Goal: Information Seeking & Learning: Learn about a topic

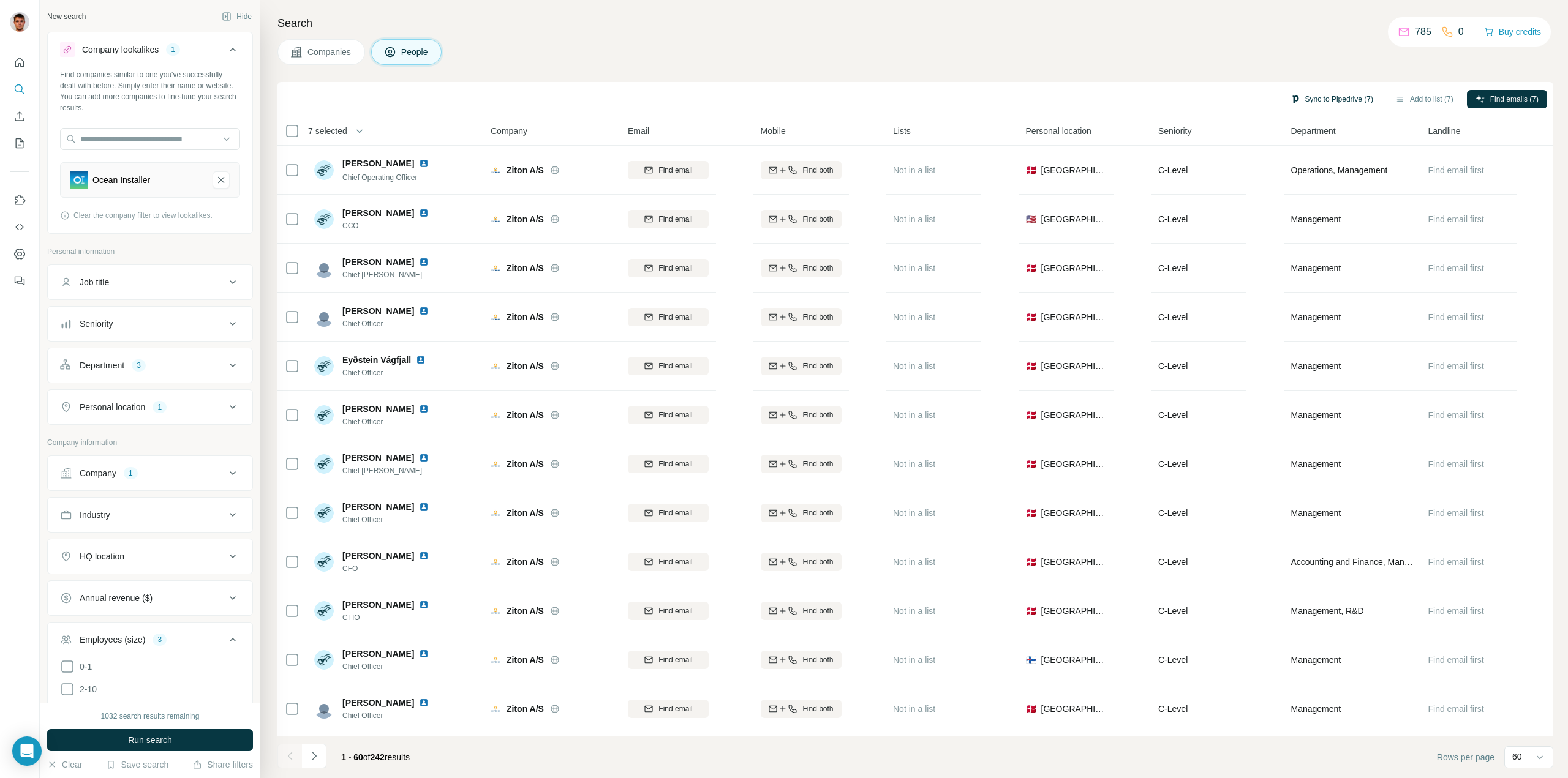
click at [1312, 97] on button "Sync to Pipedrive (7)" at bounding box center [1332, 99] width 100 height 19
click at [1200, 52] on div "Companies People" at bounding box center [915, 52] width 1275 height 25
click at [311, 47] on span "Companies" at bounding box center [329, 52] width 45 height 12
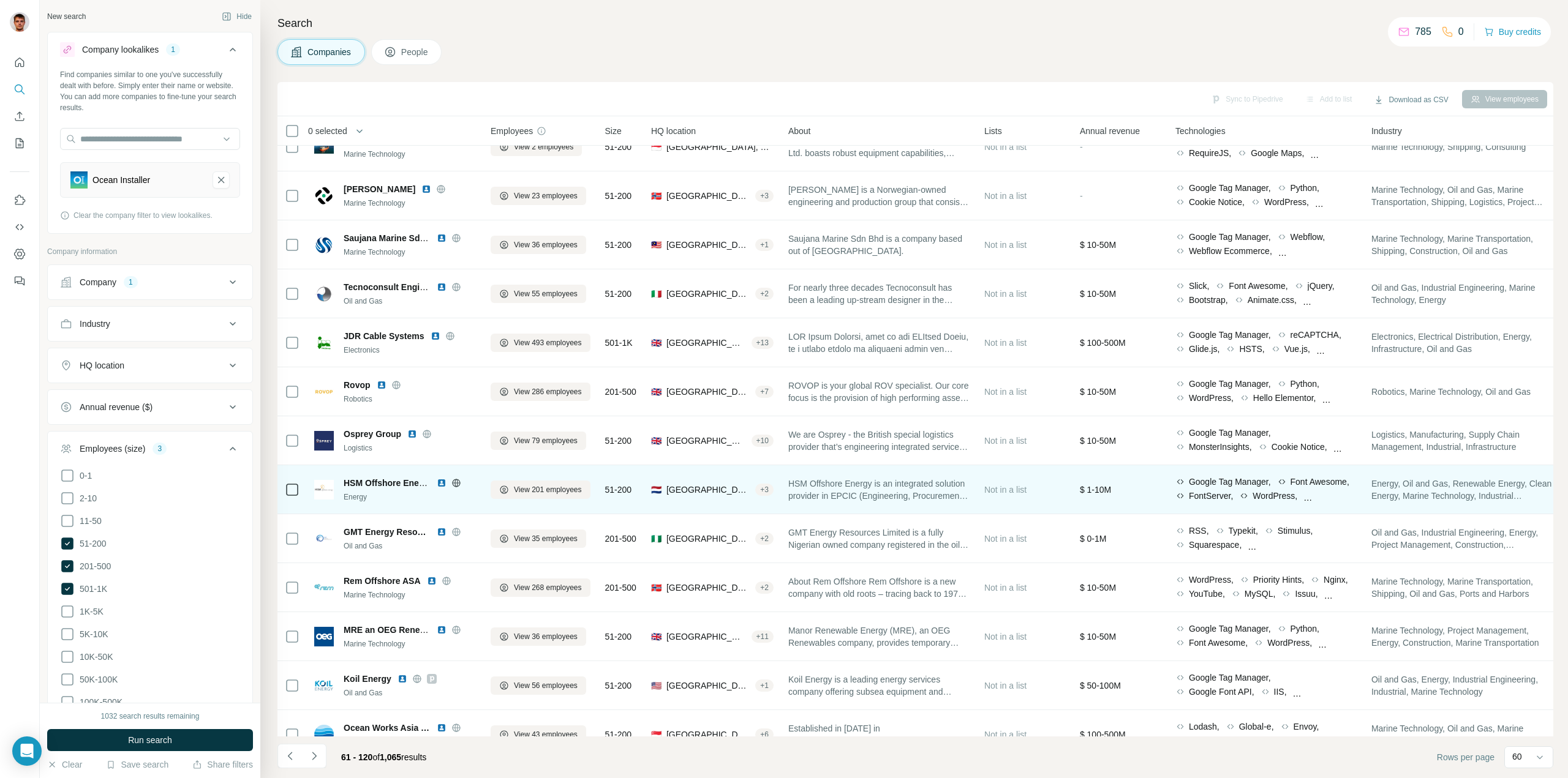
scroll to position [367, 0]
click at [455, 481] on icon at bounding box center [456, 480] width 3 height 8
click at [552, 489] on span "View 201 employees" at bounding box center [547, 488] width 68 height 11
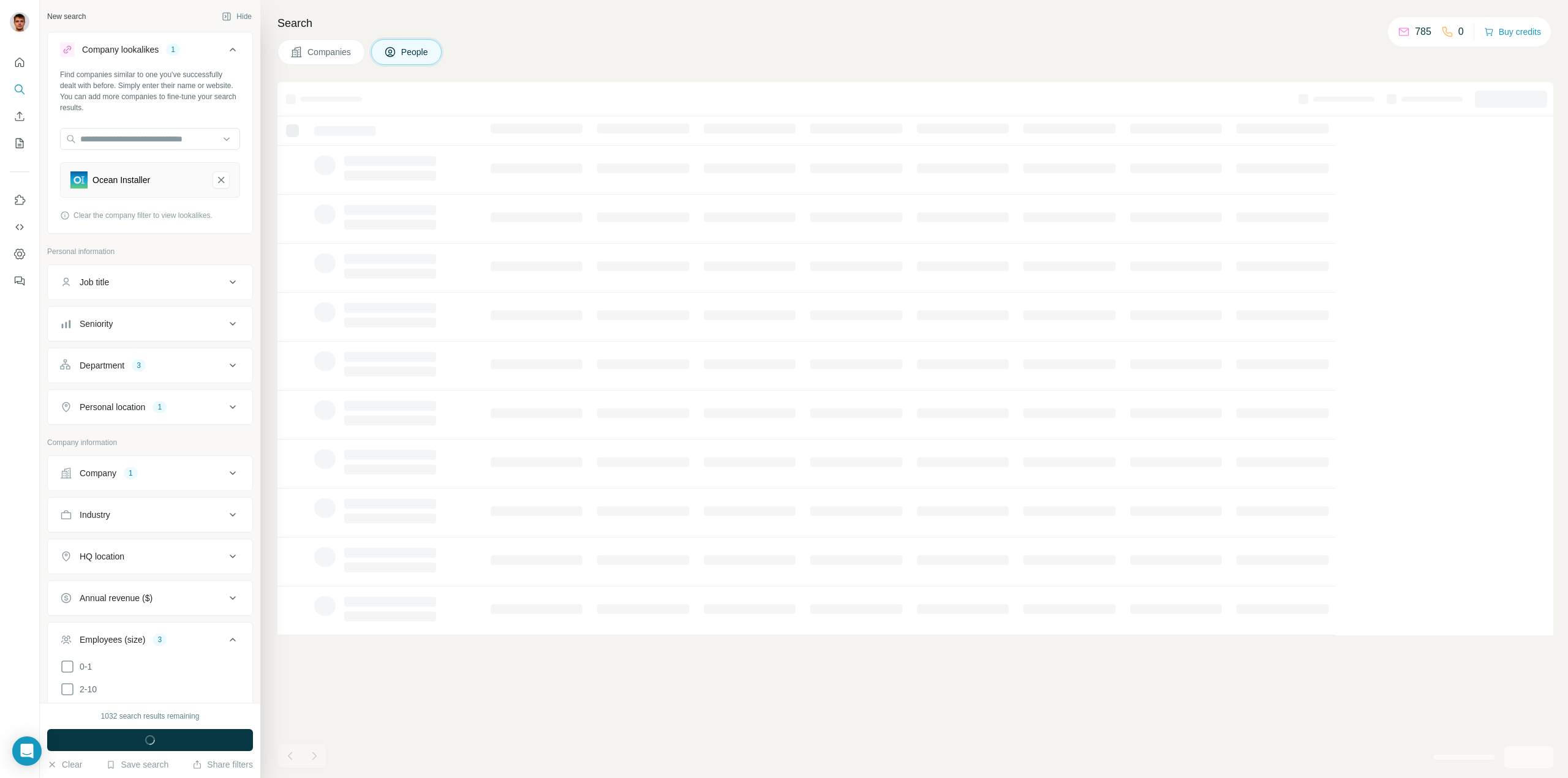
scroll to position [0, 0]
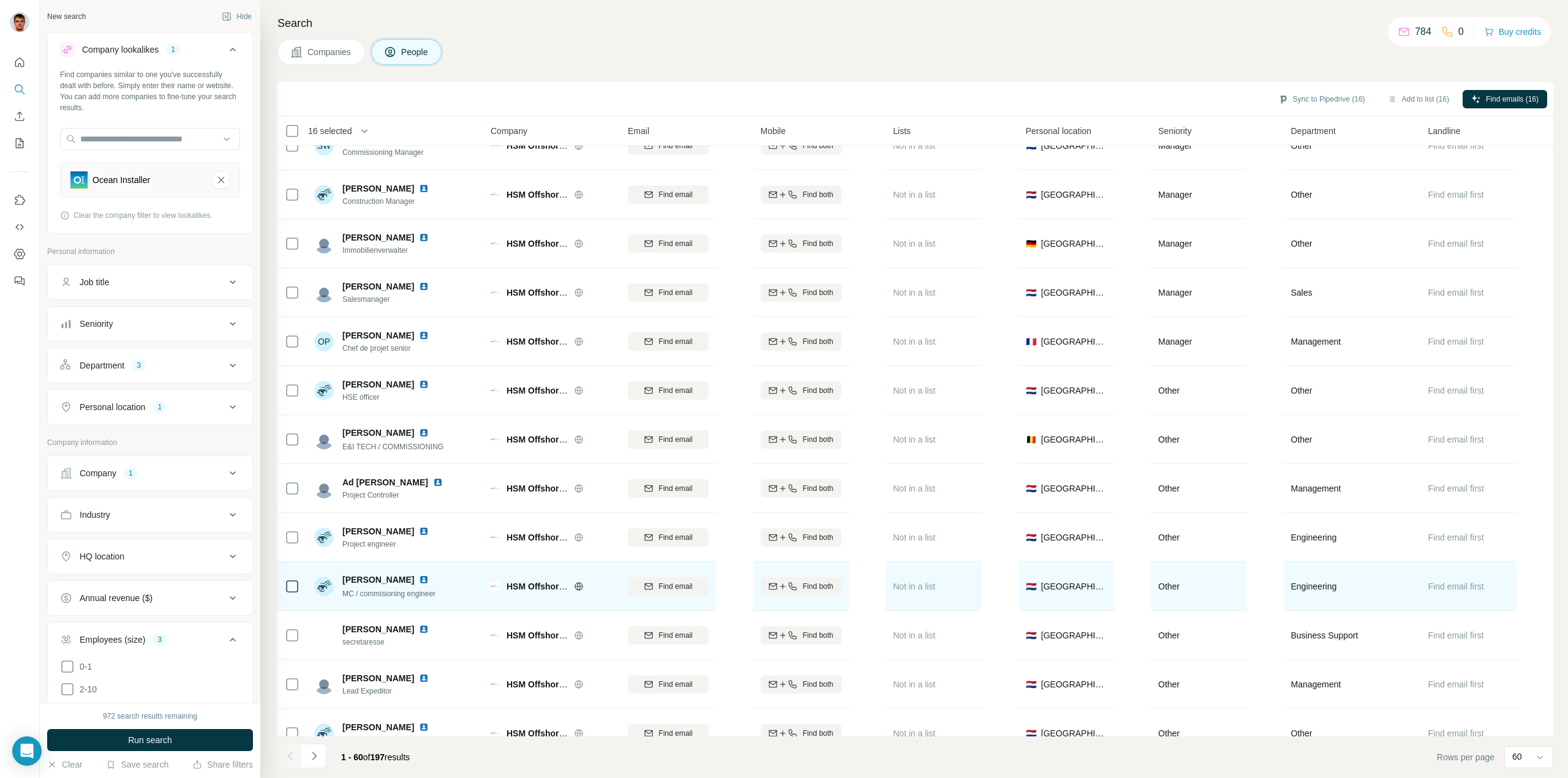
scroll to position [2265, 0]
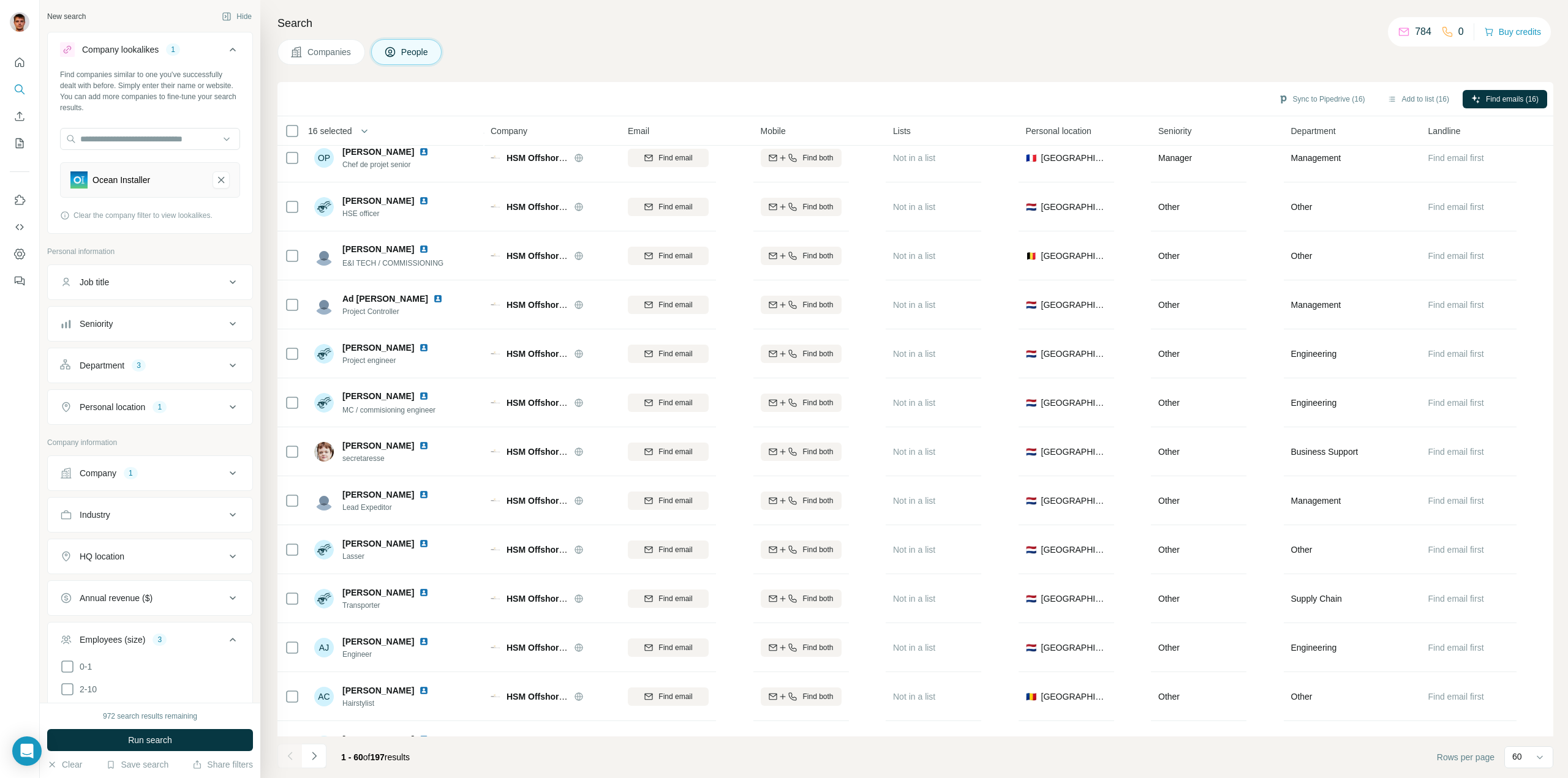
click at [204, 361] on div "Department 3" at bounding box center [142, 365] width 165 height 12
click at [192, 422] on icon "button" at bounding box center [187, 424] width 10 height 10
click at [181, 427] on icon "button" at bounding box center [179, 424] width 10 height 10
click at [112, 742] on button "Run search" at bounding box center [150, 740] width 206 height 22
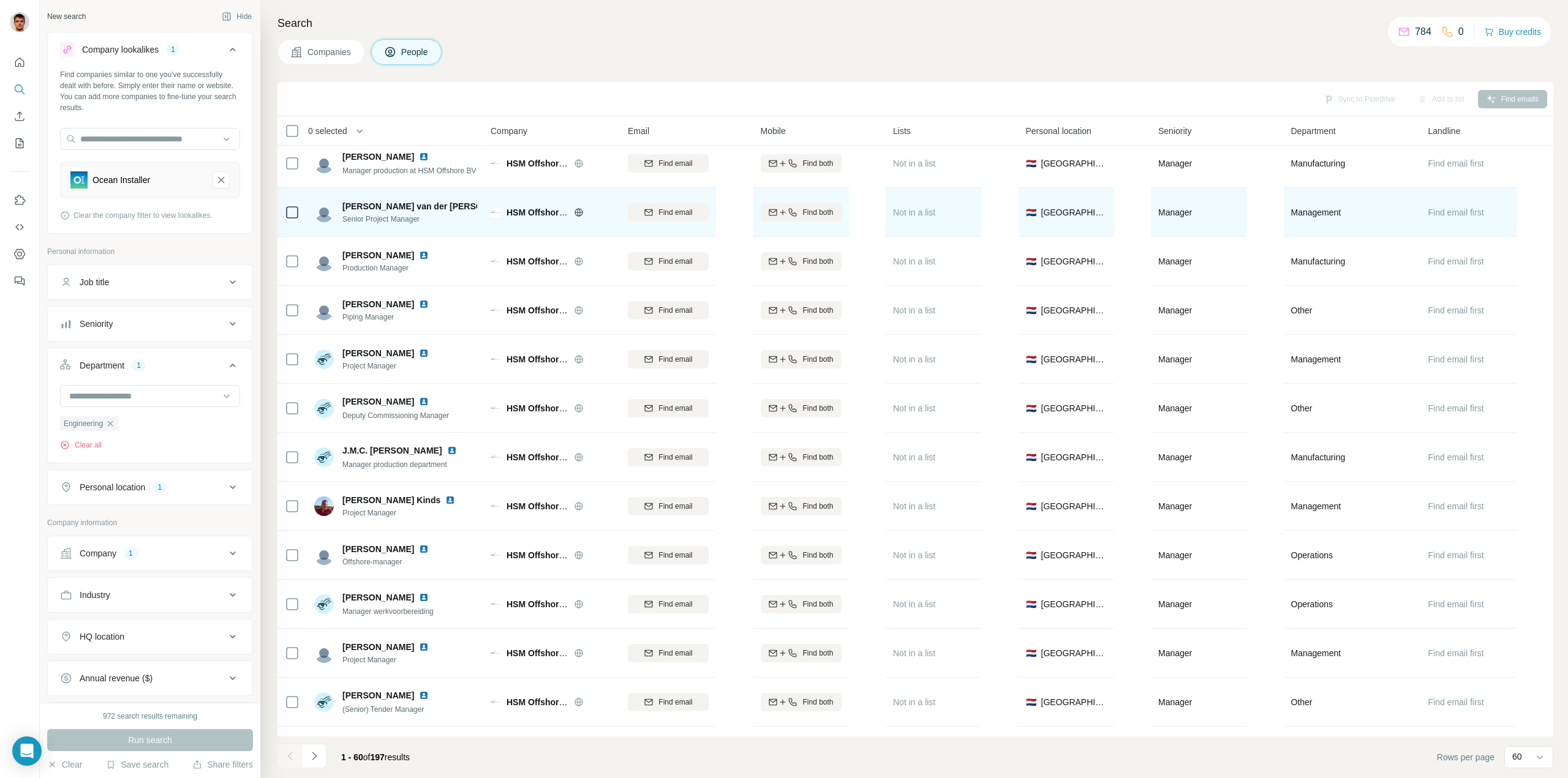
scroll to position [796, 0]
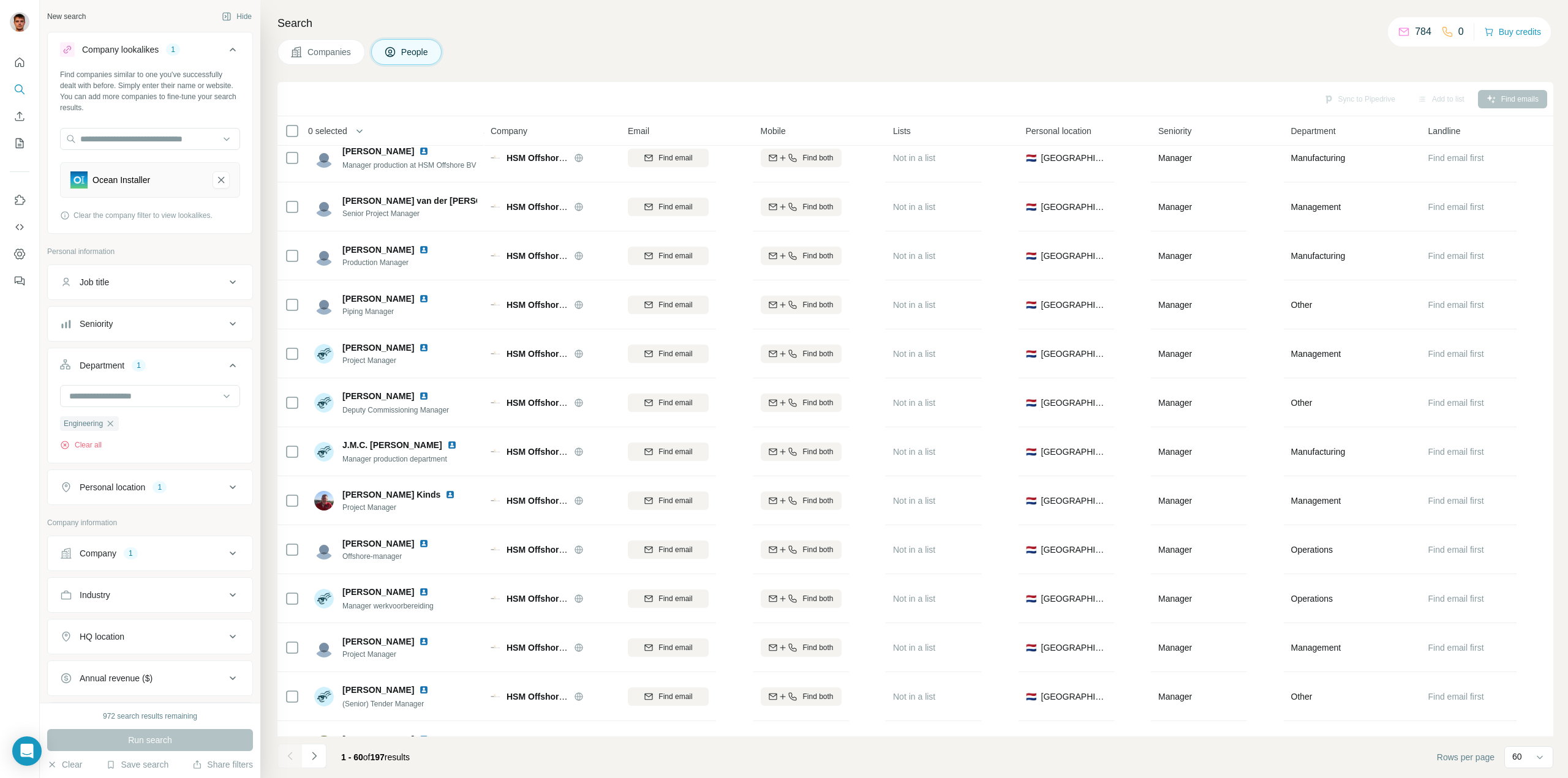
click at [225, 321] on icon at bounding box center [232, 323] width 14 height 14
click at [65, 447] on icon at bounding box center [67, 443] width 14 height 14
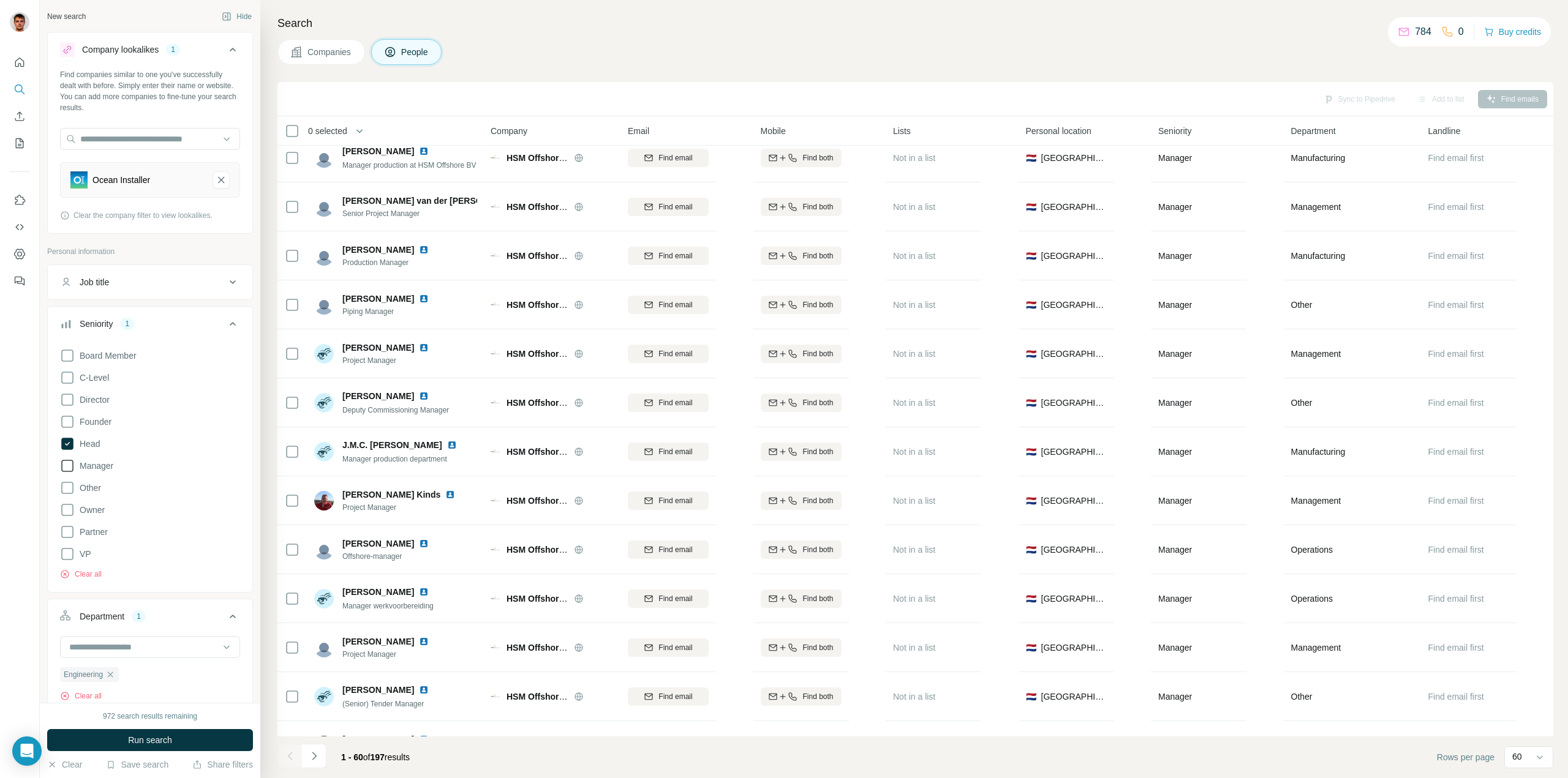
click at [72, 466] on icon at bounding box center [67, 465] width 14 height 14
click at [65, 404] on icon at bounding box center [67, 399] width 14 height 14
click at [151, 742] on span "Run search" at bounding box center [150, 740] width 44 height 12
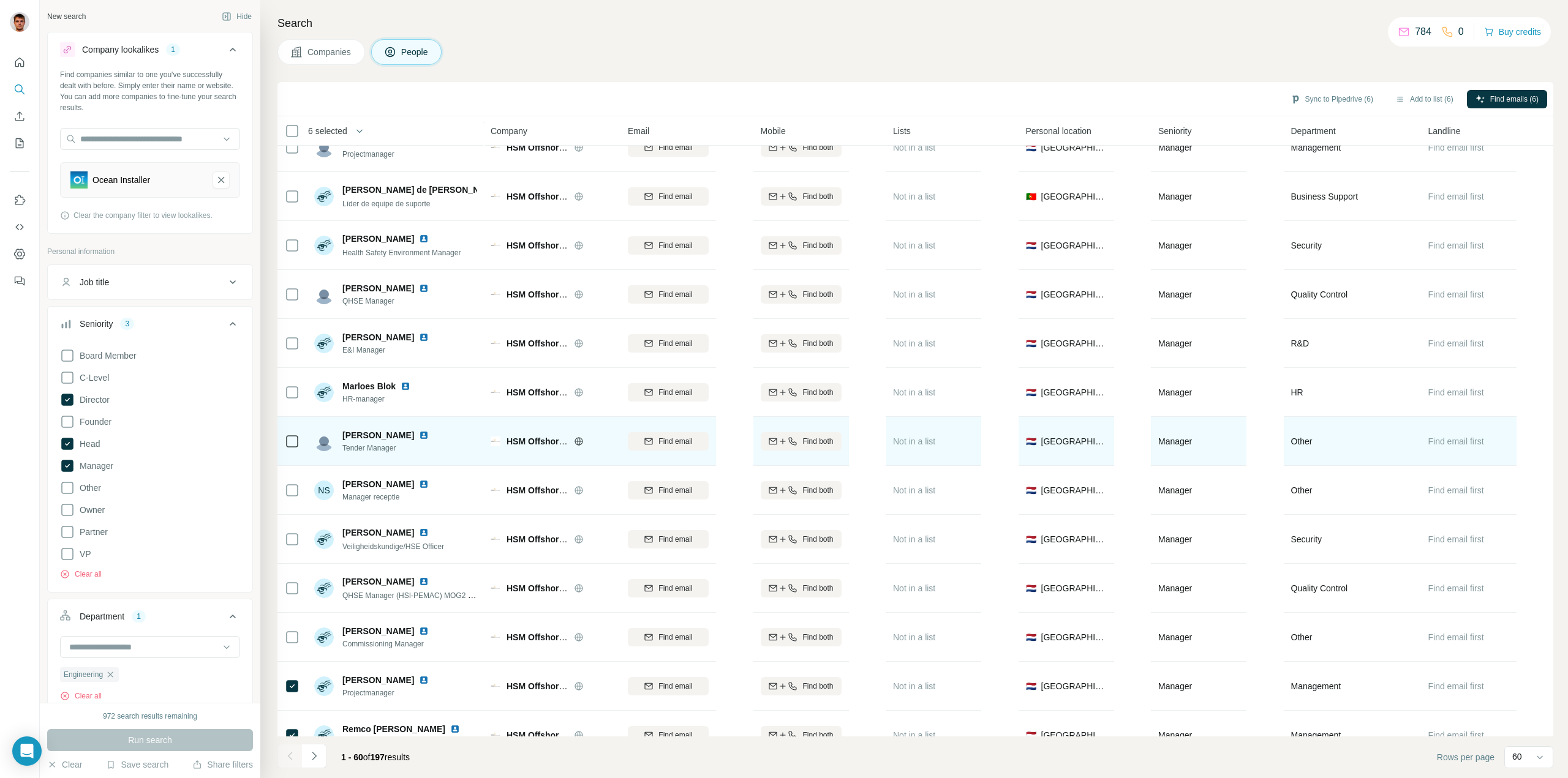
scroll to position [1435, 0]
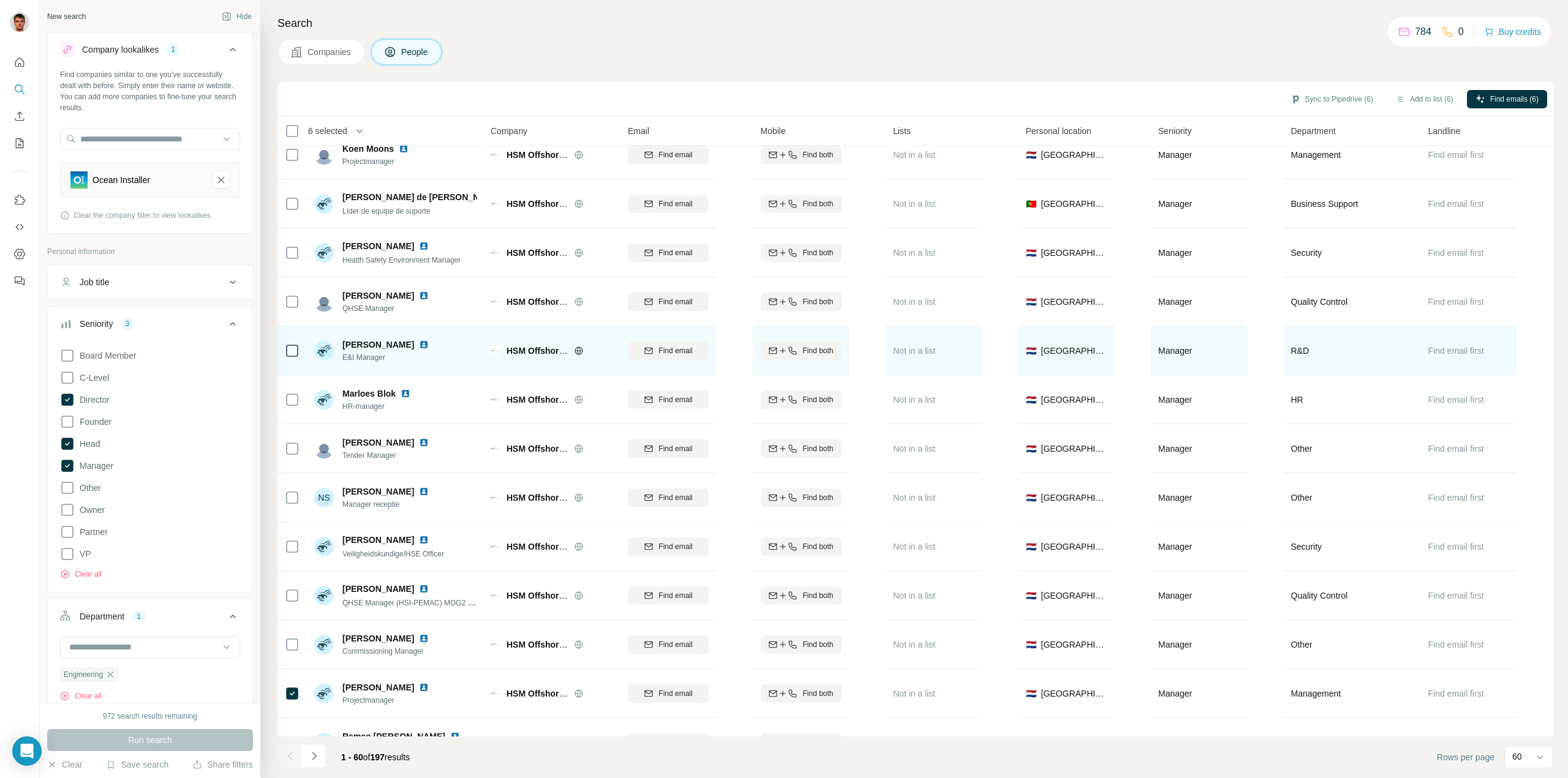
click at [419, 342] on img at bounding box center [424, 345] width 10 height 10
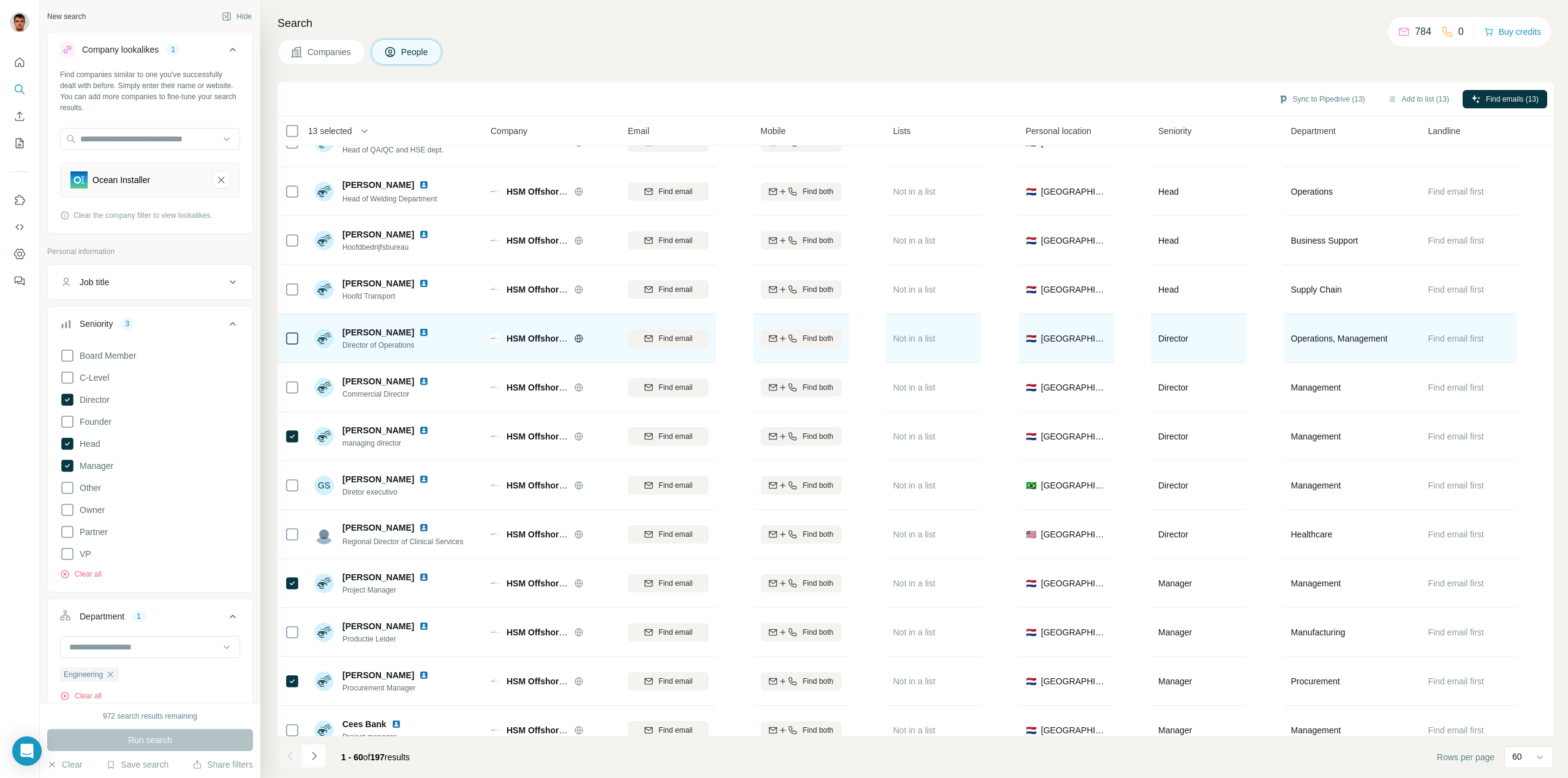
scroll to position [0, 0]
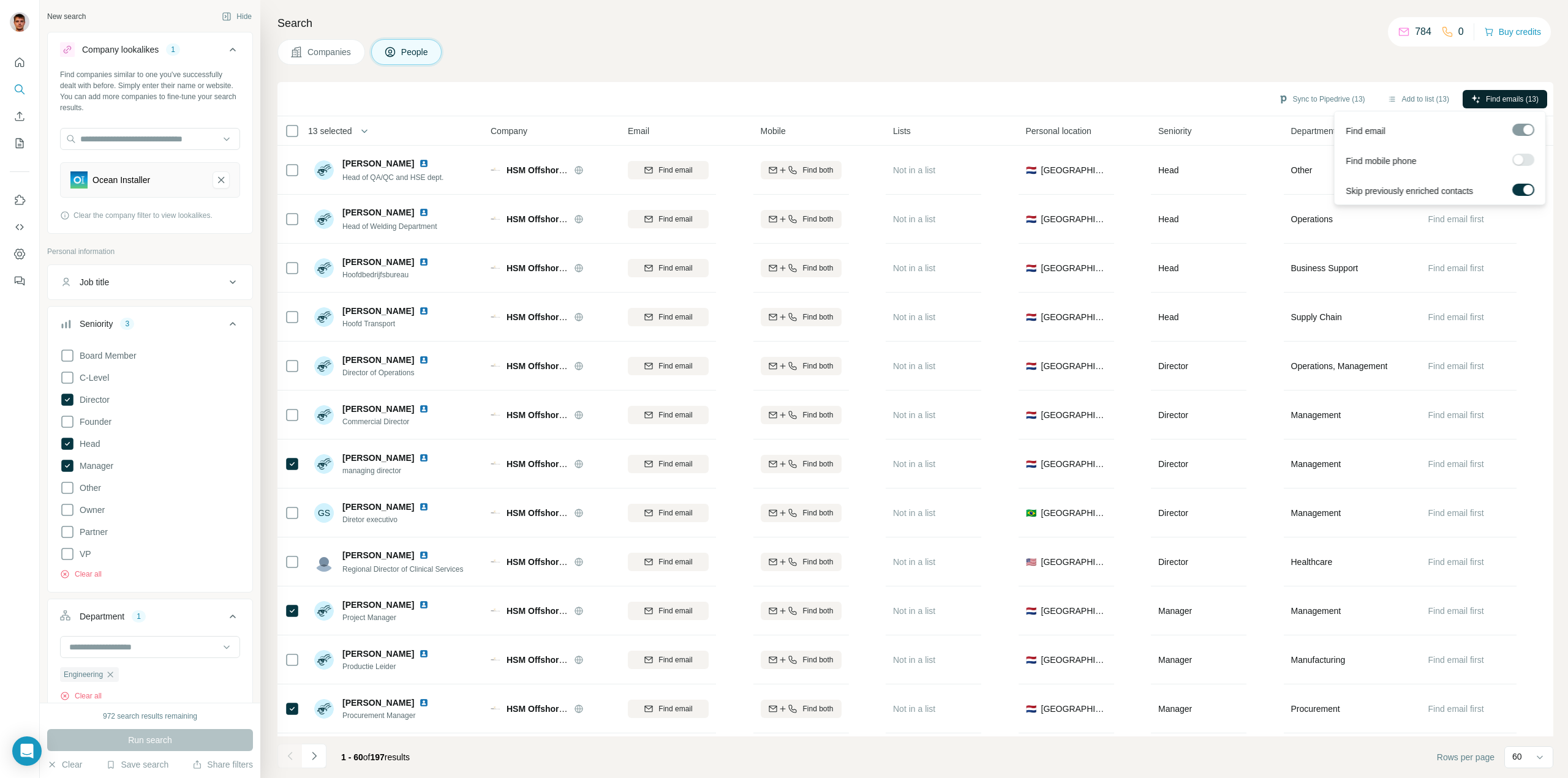
click at [1502, 97] on span "Find emails (13)" at bounding box center [1512, 99] width 52 height 11
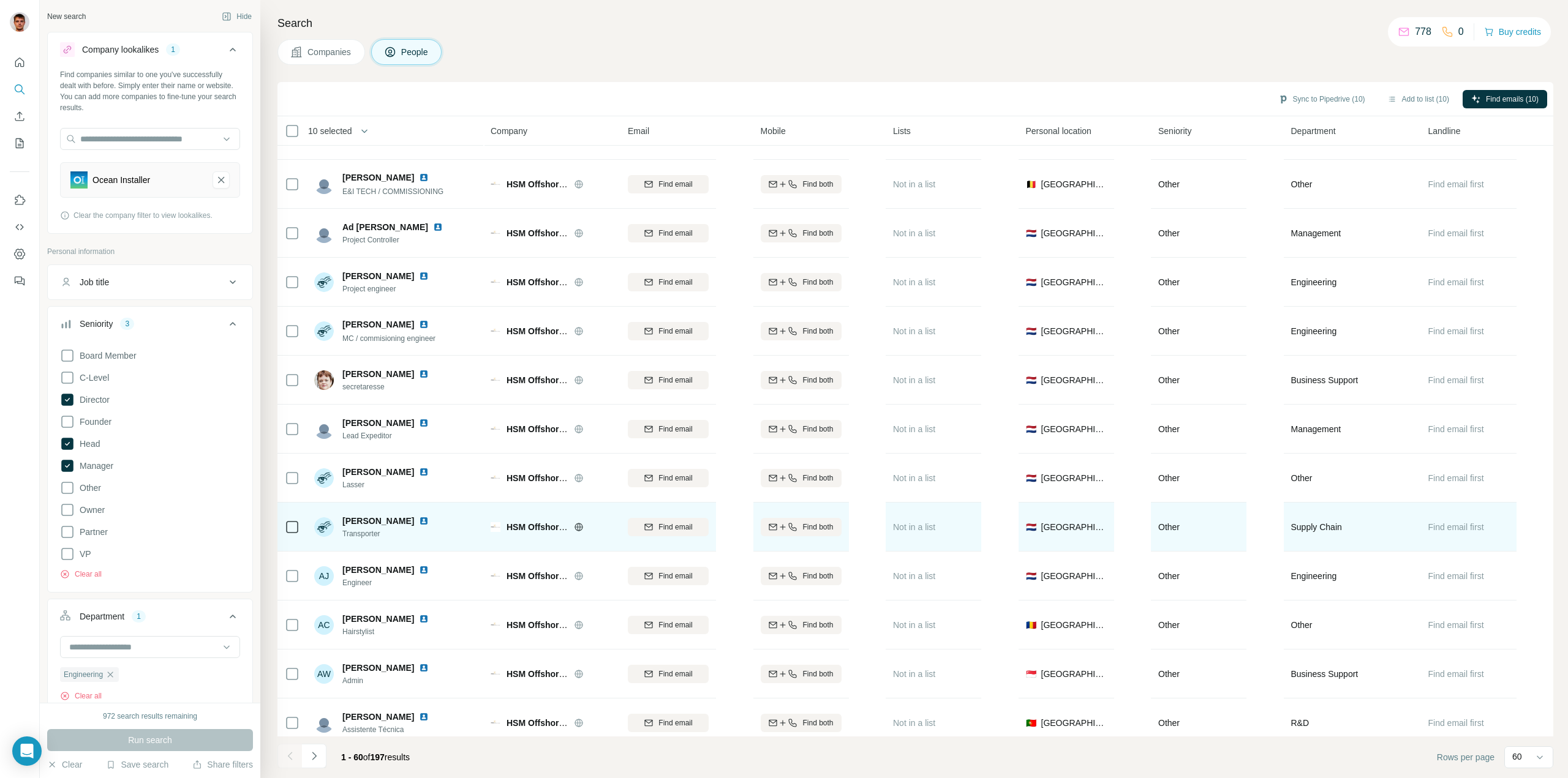
scroll to position [2353, 0]
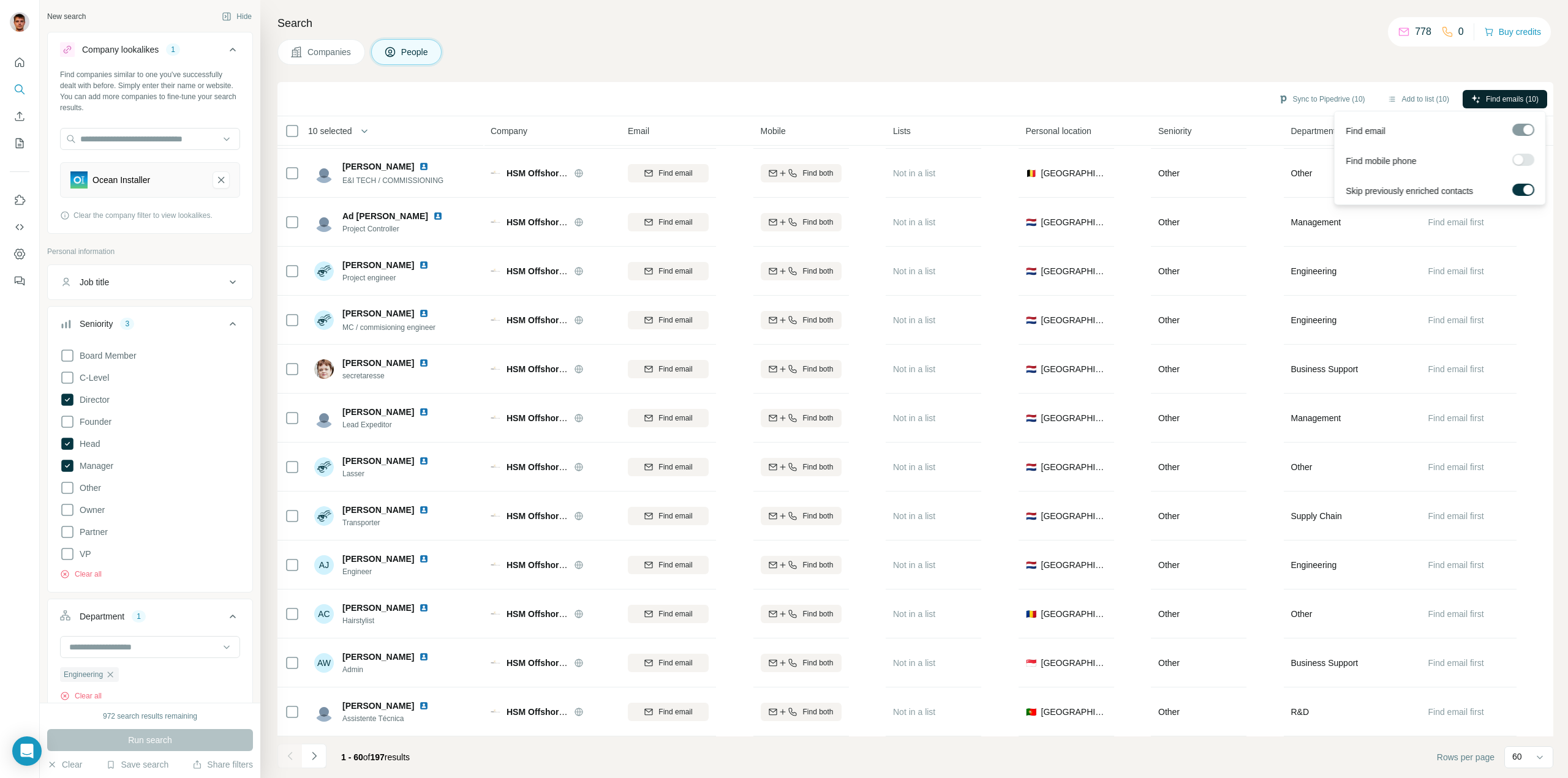
click at [1507, 98] on span "Find emails (10)" at bounding box center [1512, 99] width 52 height 11
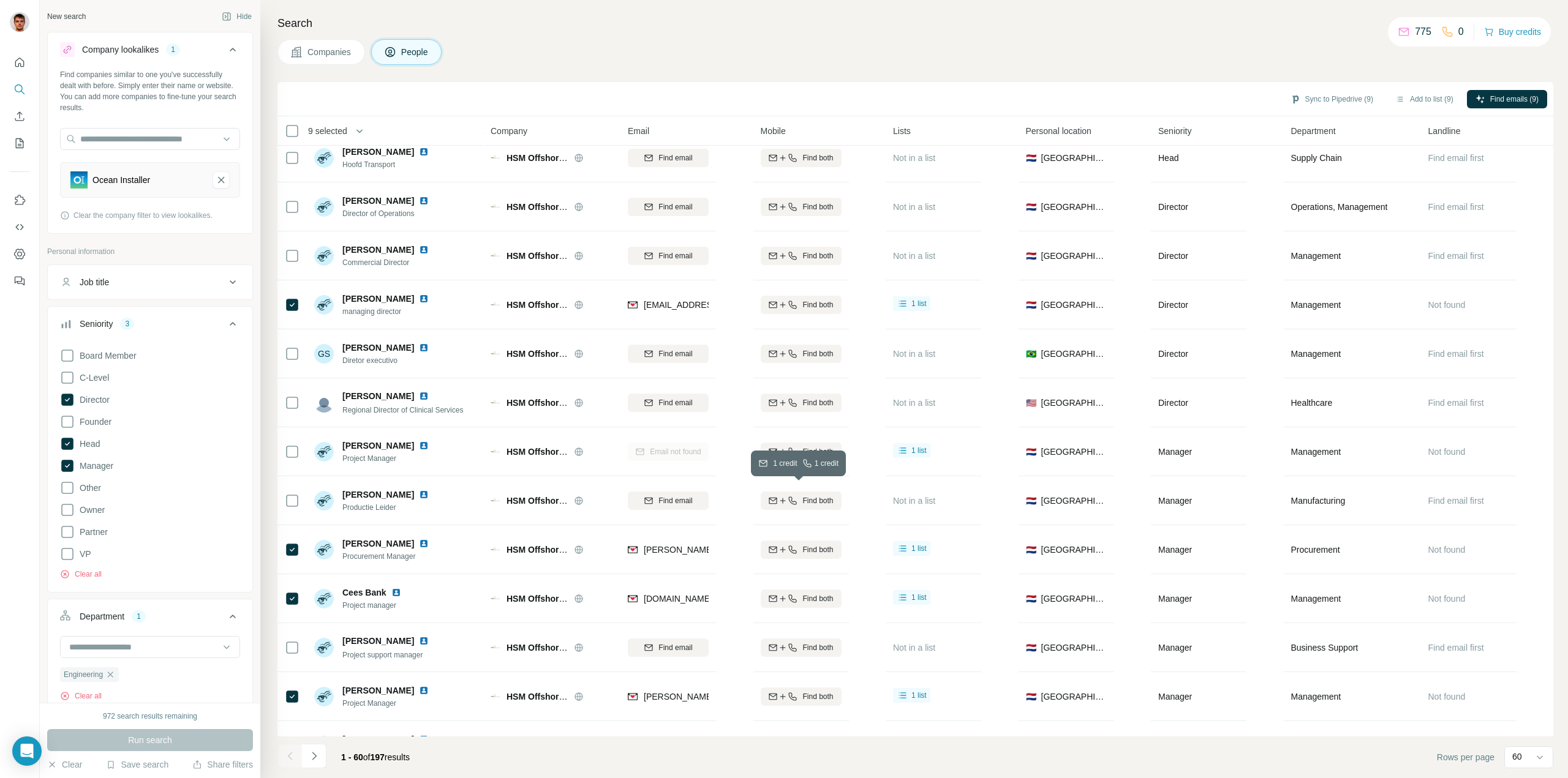
scroll to position [150, 0]
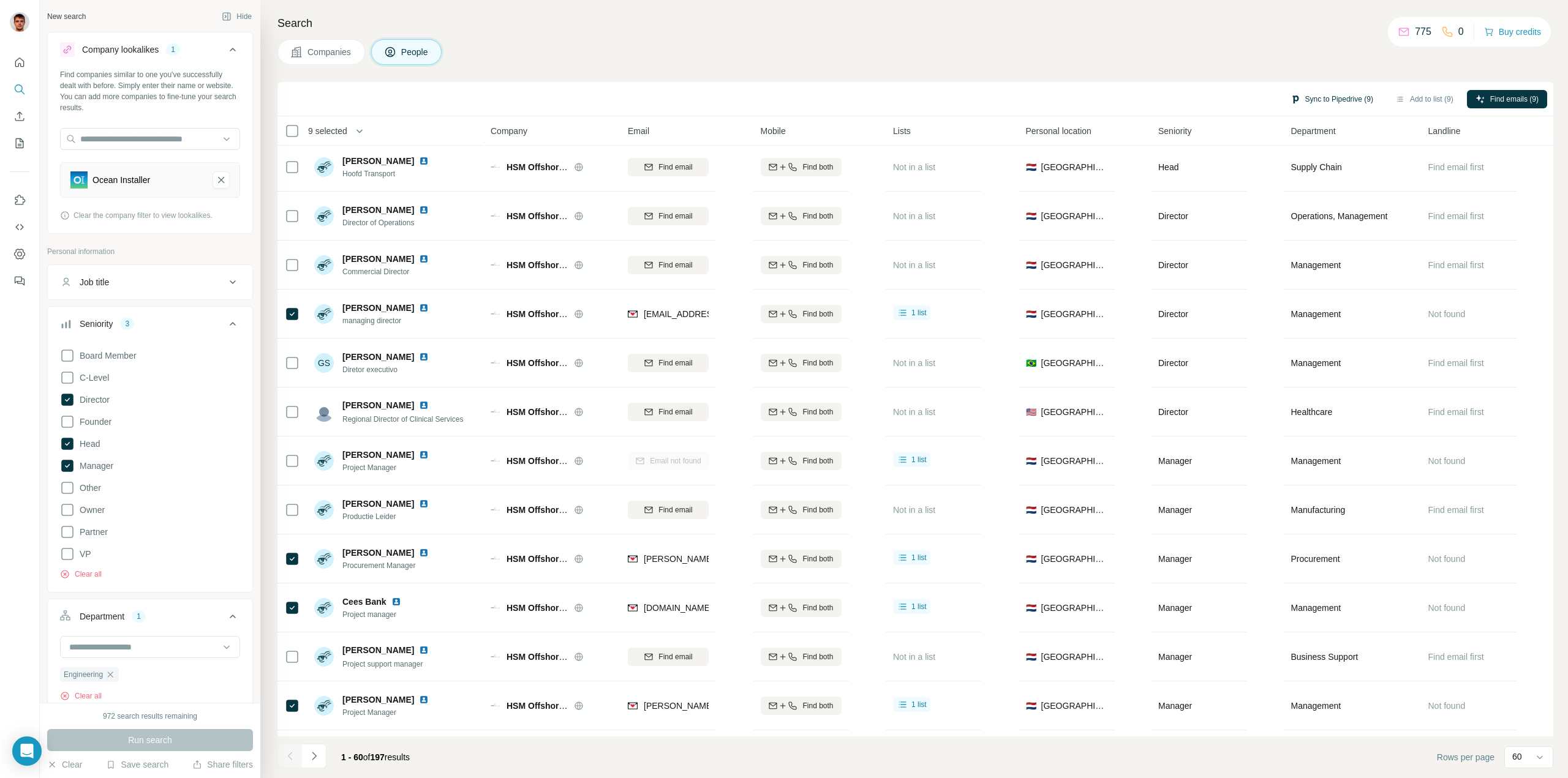
click at [1339, 94] on button "Sync to Pipedrive (9)" at bounding box center [1332, 99] width 100 height 19
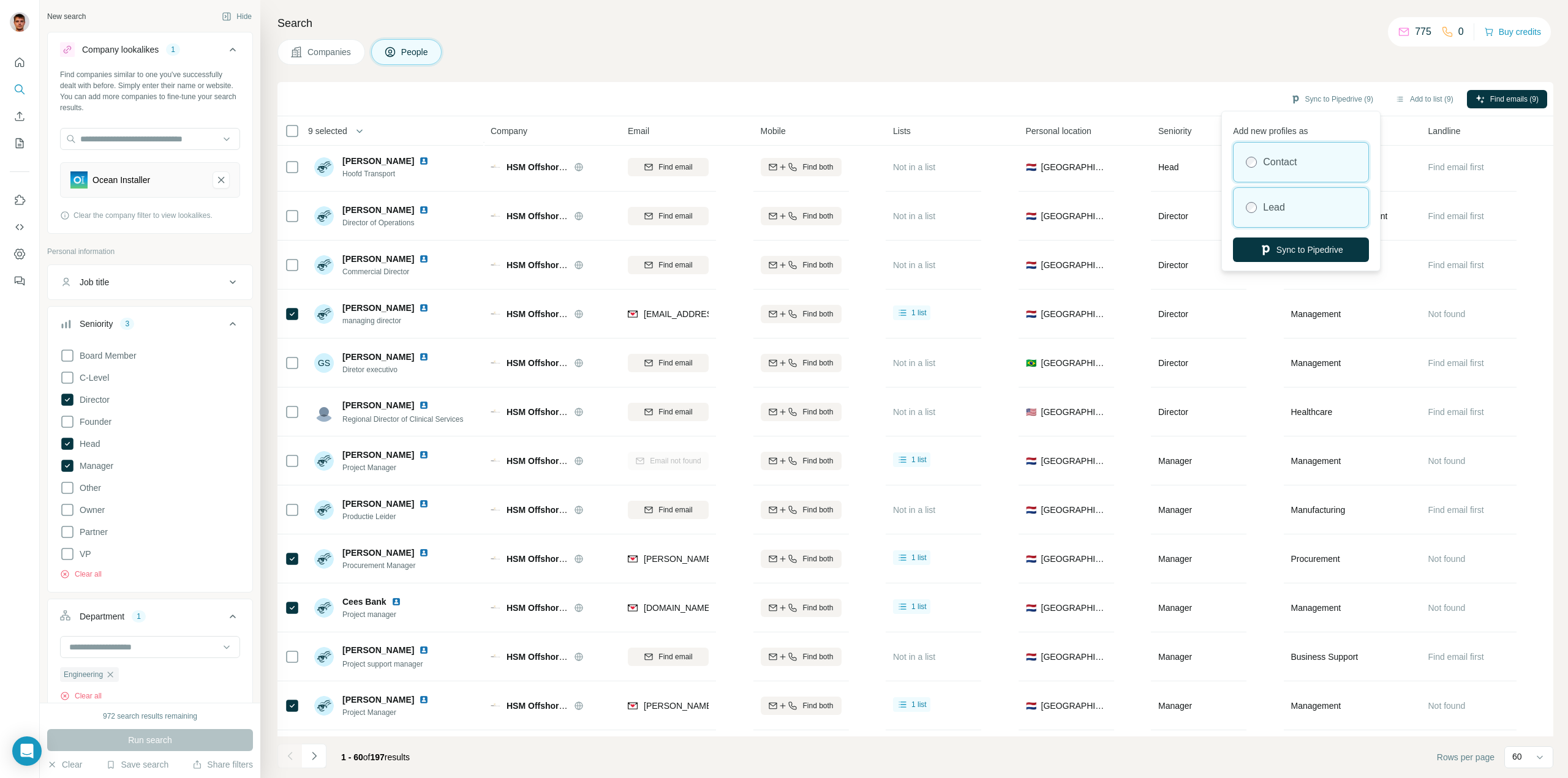
click at [1274, 210] on label "Lead" at bounding box center [1274, 207] width 22 height 14
click at [1285, 252] on button "Sync to Pipedrive" at bounding box center [1301, 249] width 136 height 25
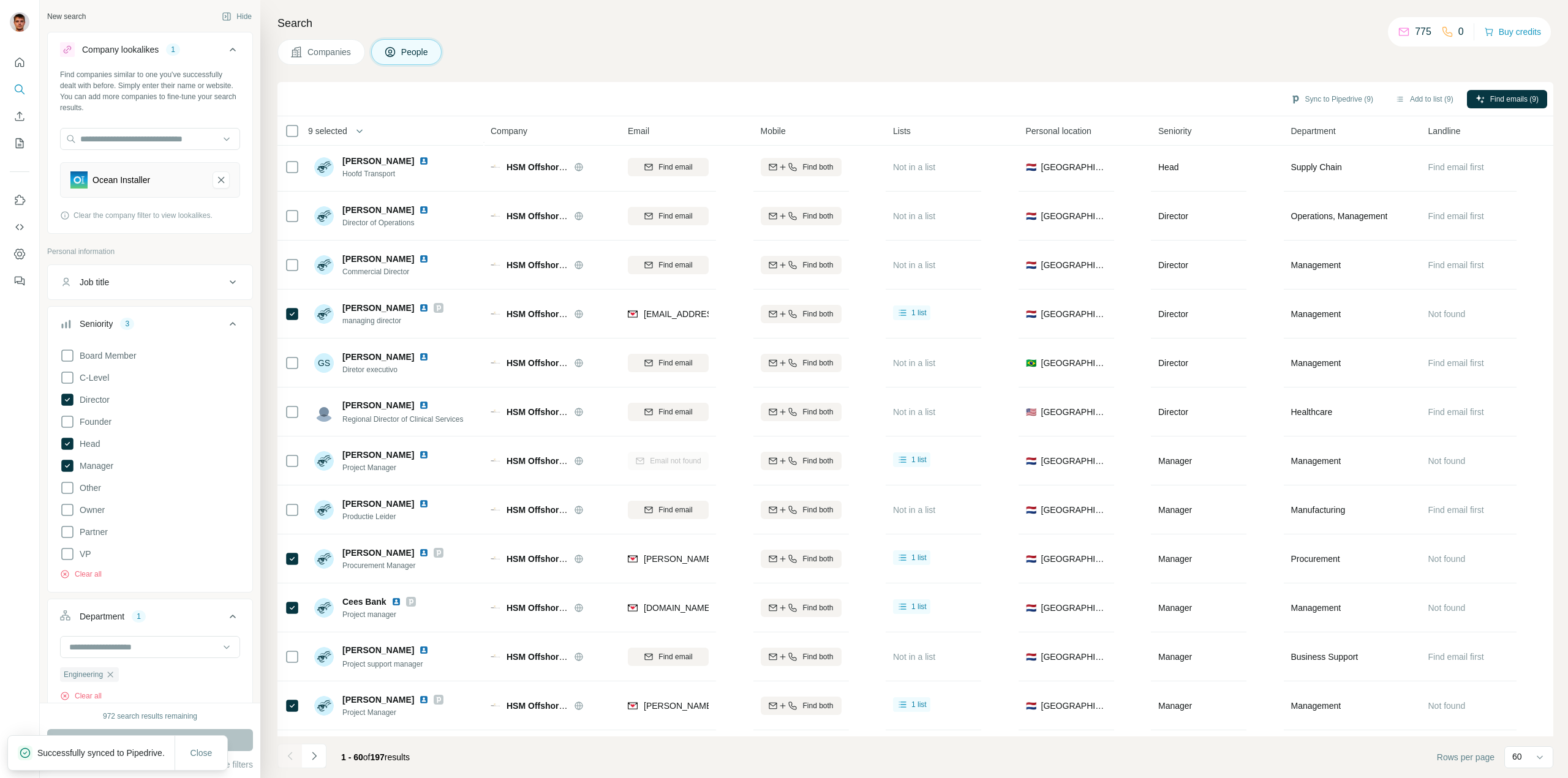
click at [329, 52] on span "Companies" at bounding box center [329, 52] width 45 height 12
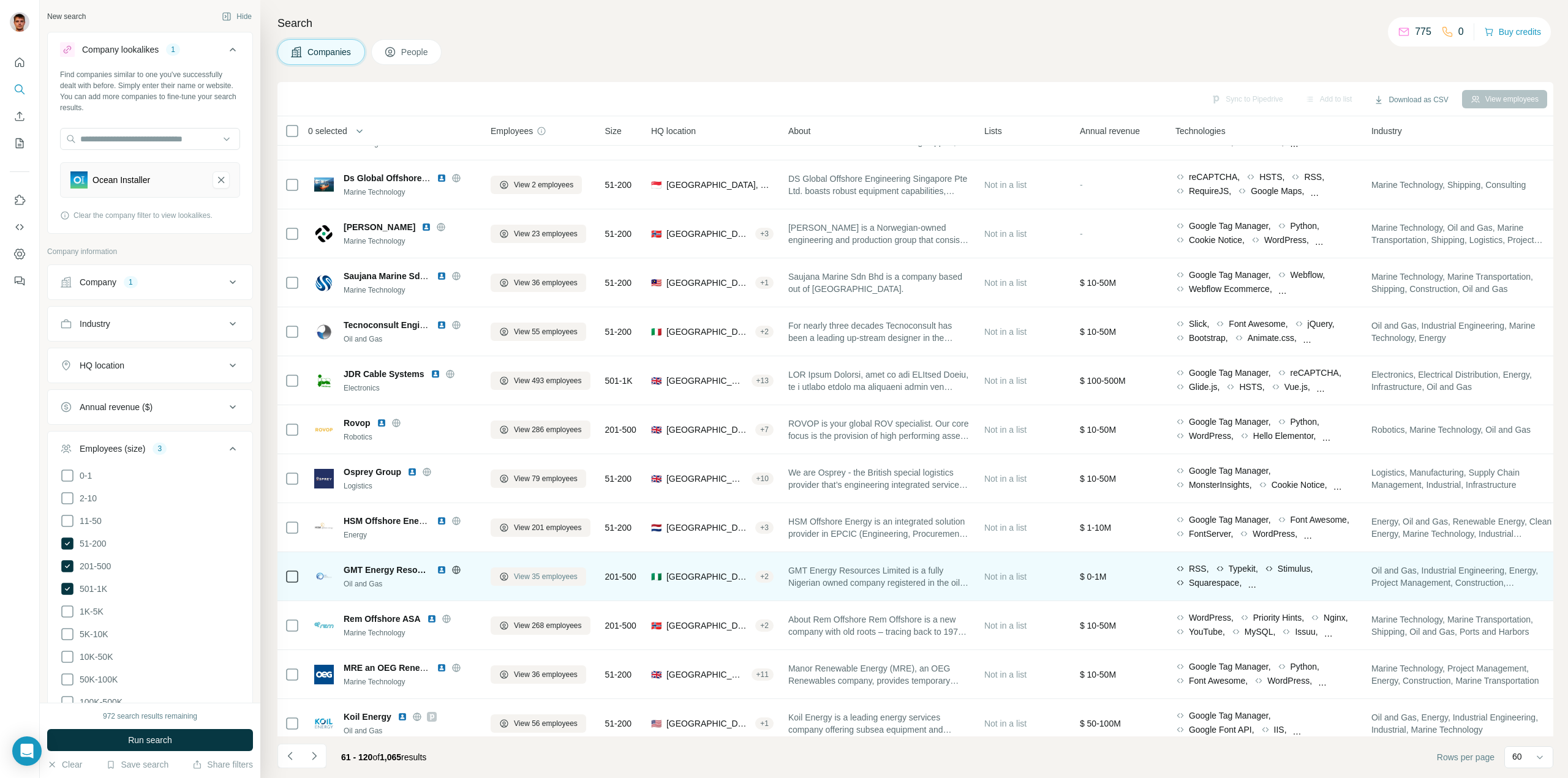
scroll to position [456, 0]
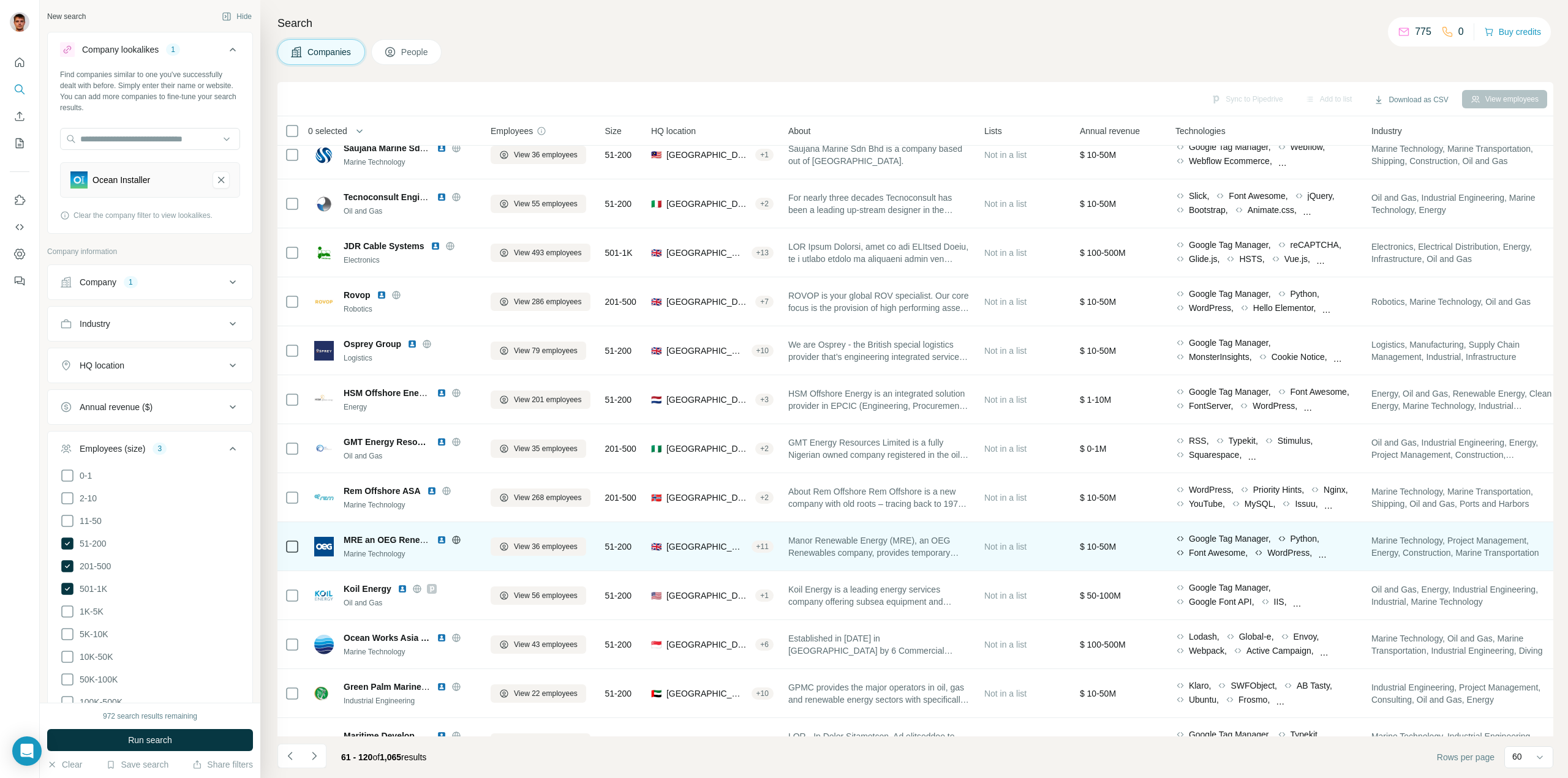
click at [456, 540] on icon at bounding box center [455, 540] width 8 height 1
click at [541, 542] on span "View 36 employees" at bounding box center [545, 546] width 63 height 11
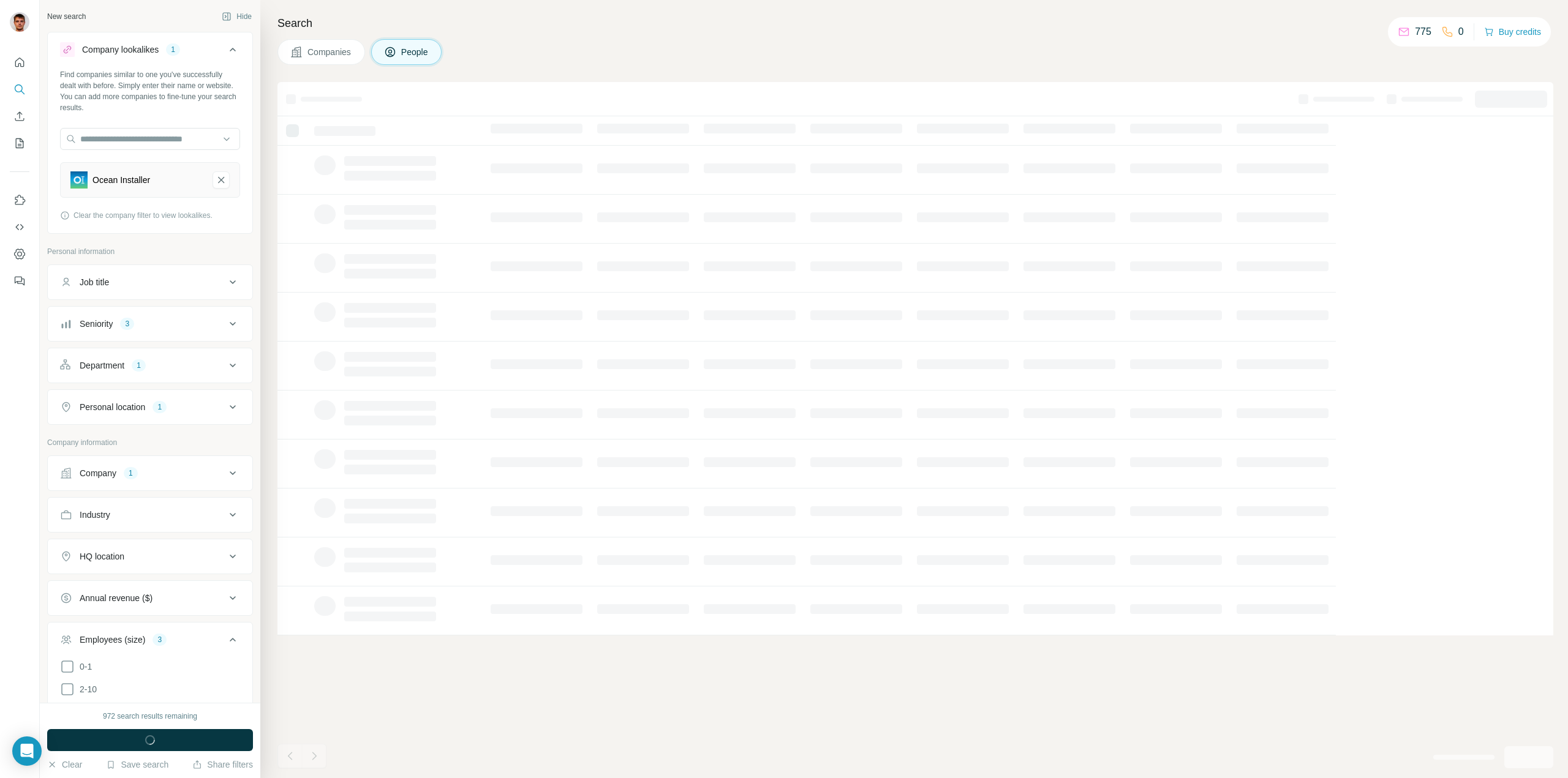
scroll to position [0, 0]
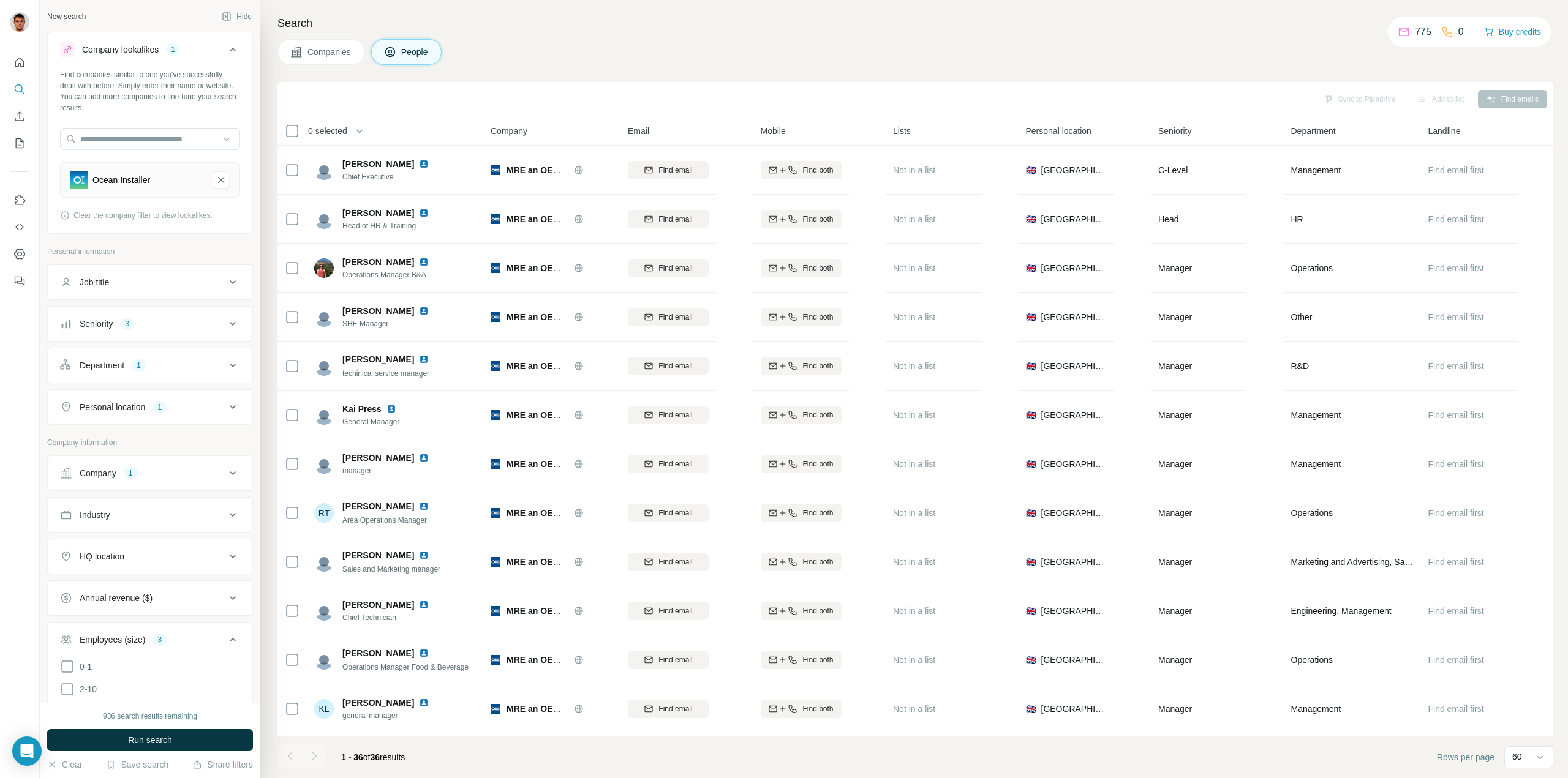
click at [225, 360] on icon at bounding box center [232, 364] width 14 height 14
click at [98, 447] on button "Clear all" at bounding box center [80, 445] width 41 height 11
click at [229, 325] on icon at bounding box center [232, 324] width 6 height 3
click at [63, 511] on icon at bounding box center [67, 509] width 14 height 14
drag, startPoint x: 68, startPoint y: 421, endPoint x: 73, endPoint y: 416, distance: 7.1
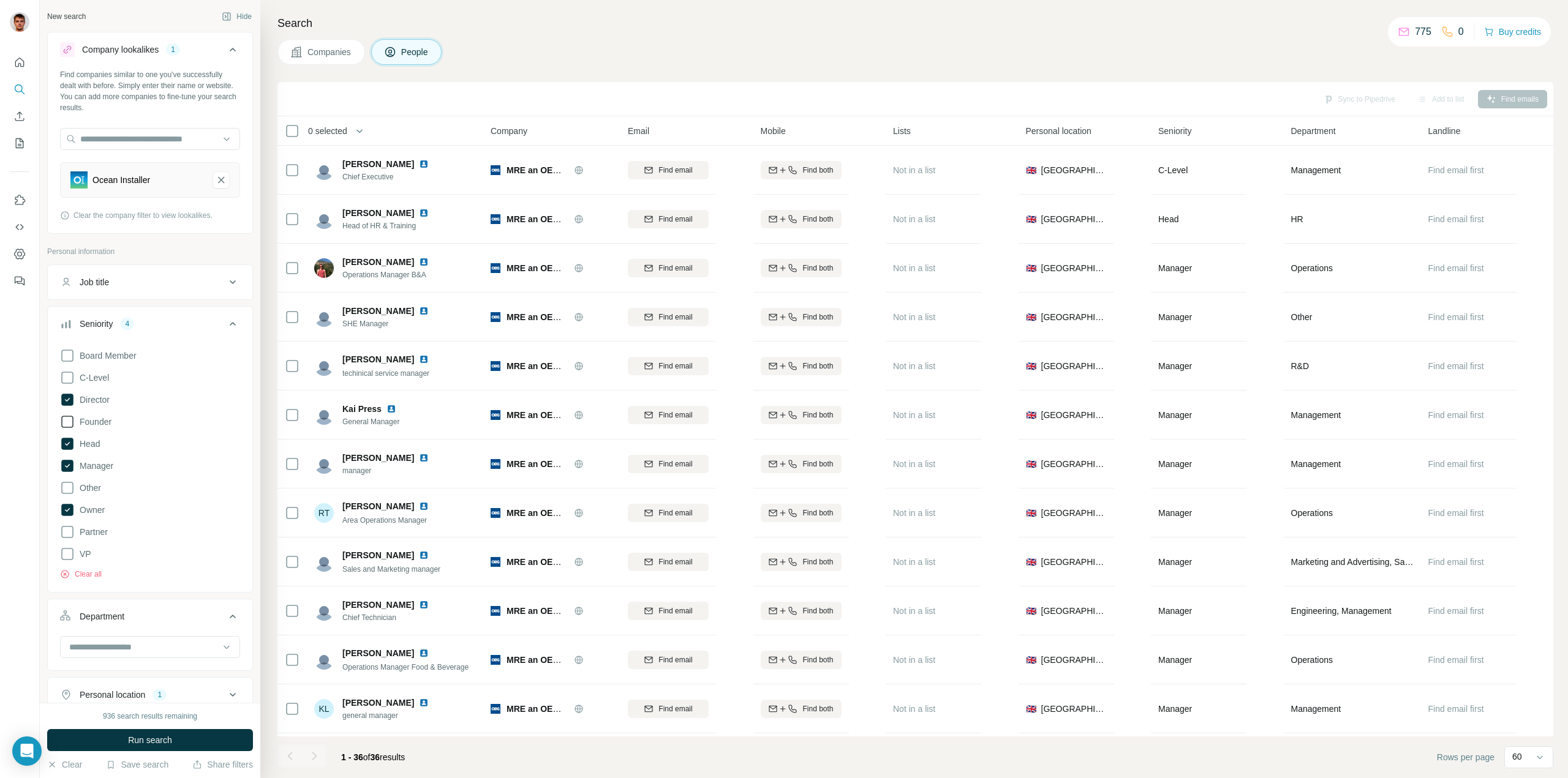
click at [68, 419] on icon at bounding box center [67, 421] width 14 height 14
click at [65, 377] on icon at bounding box center [67, 377] width 14 height 14
click at [136, 740] on span "Run search" at bounding box center [150, 740] width 44 height 12
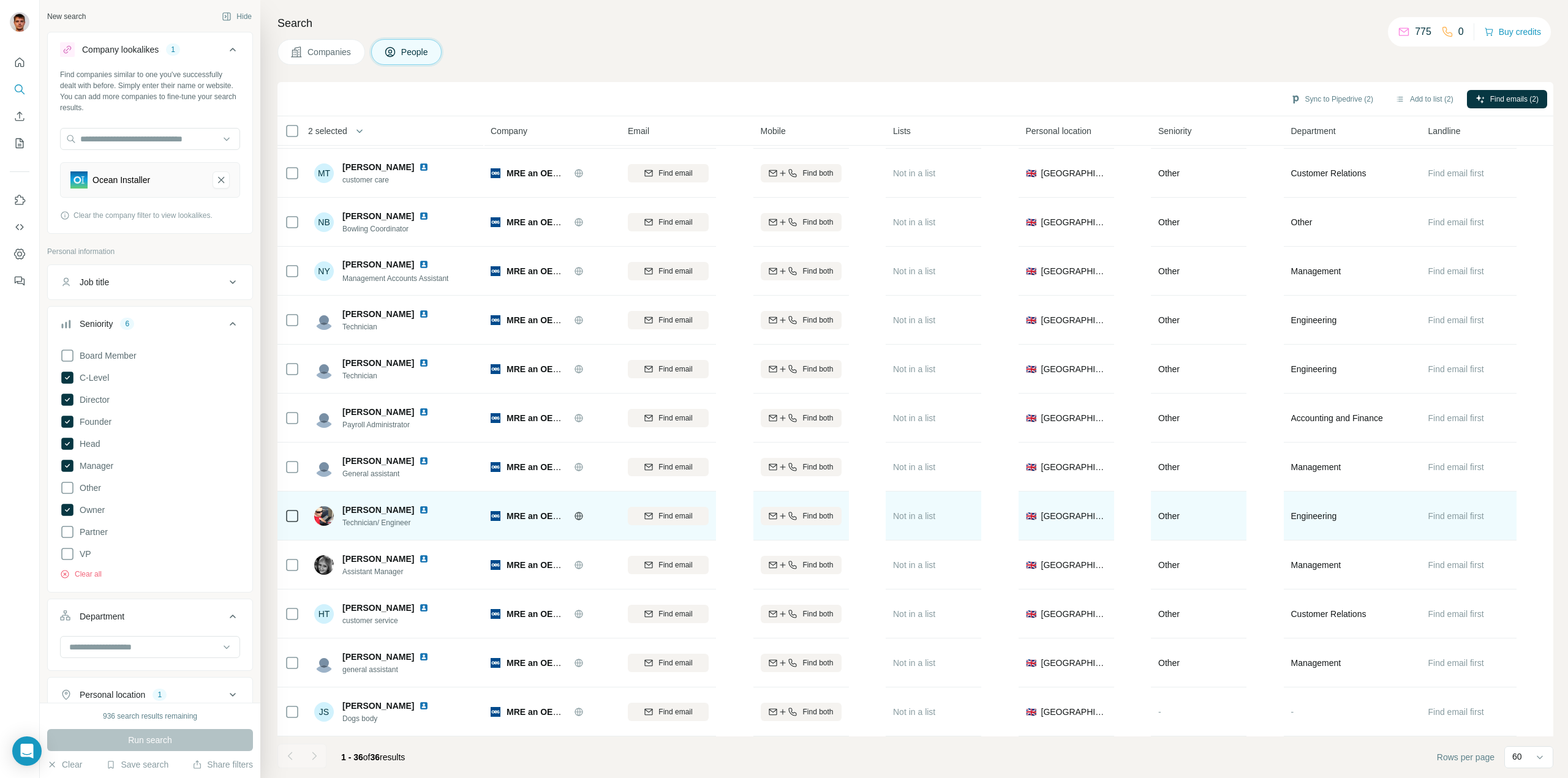
scroll to position [1178, 0]
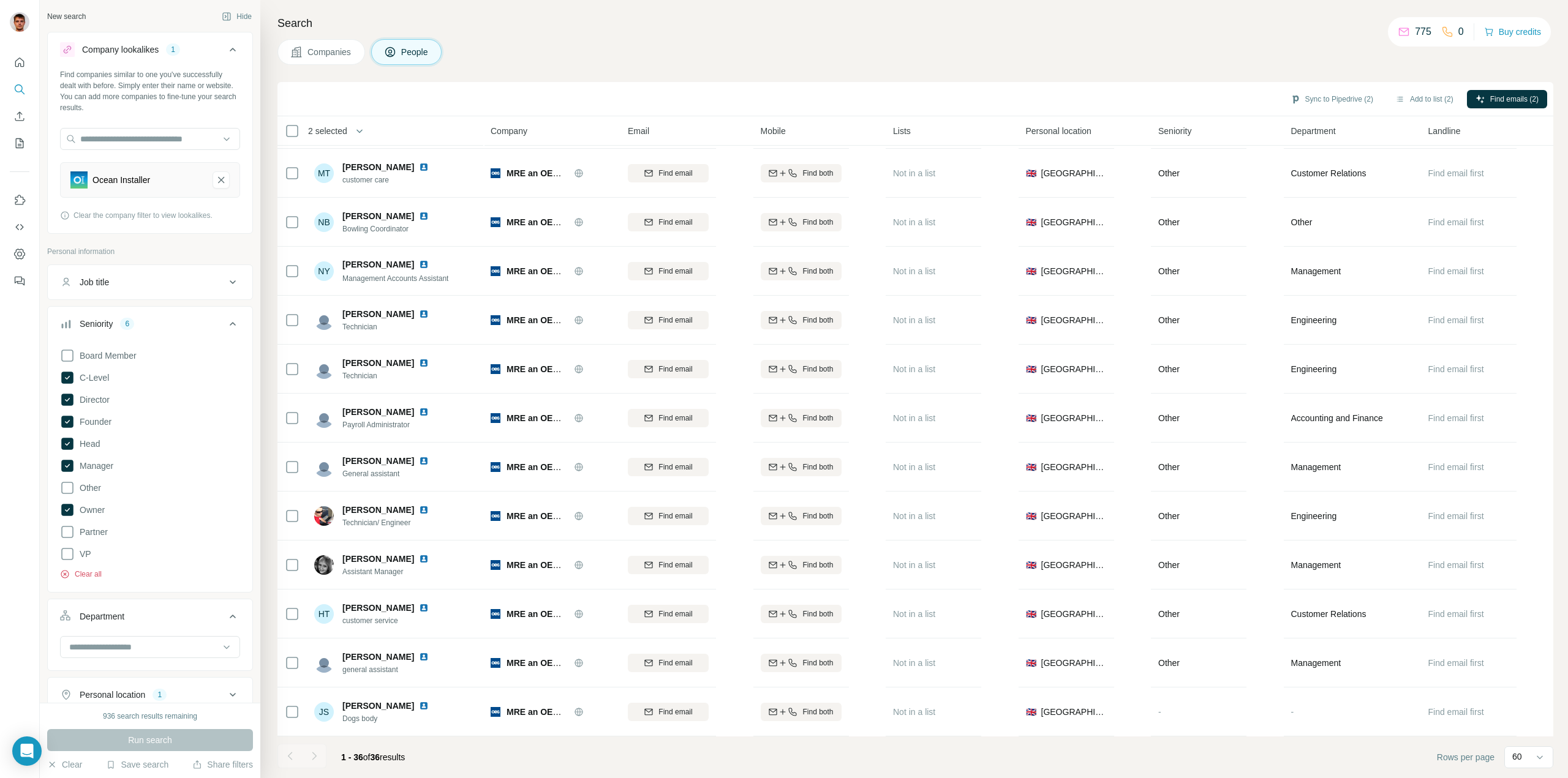
click at [82, 573] on button "Clear all" at bounding box center [80, 573] width 41 height 11
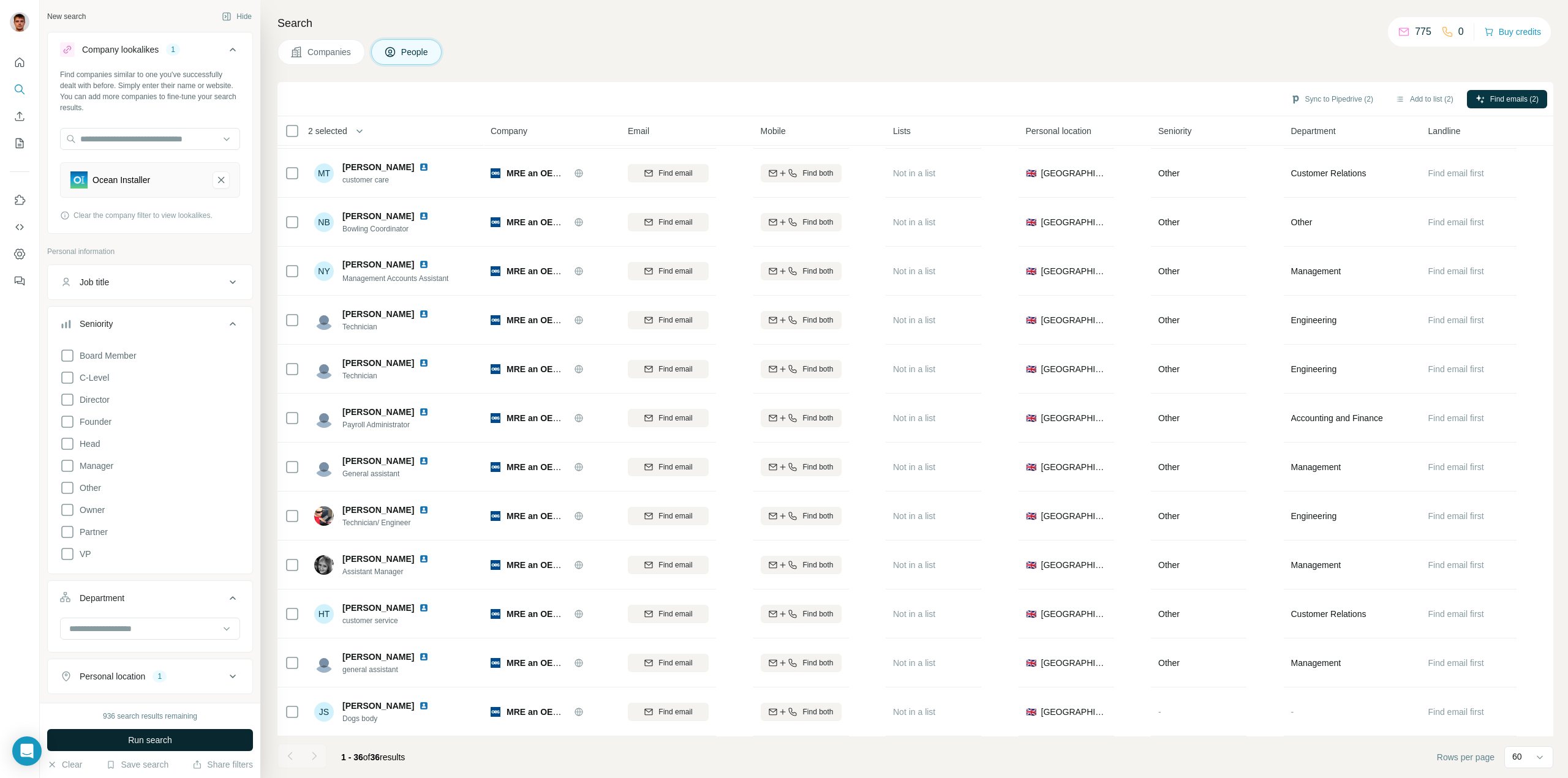
click at [139, 741] on span "Run search" at bounding box center [150, 740] width 44 height 12
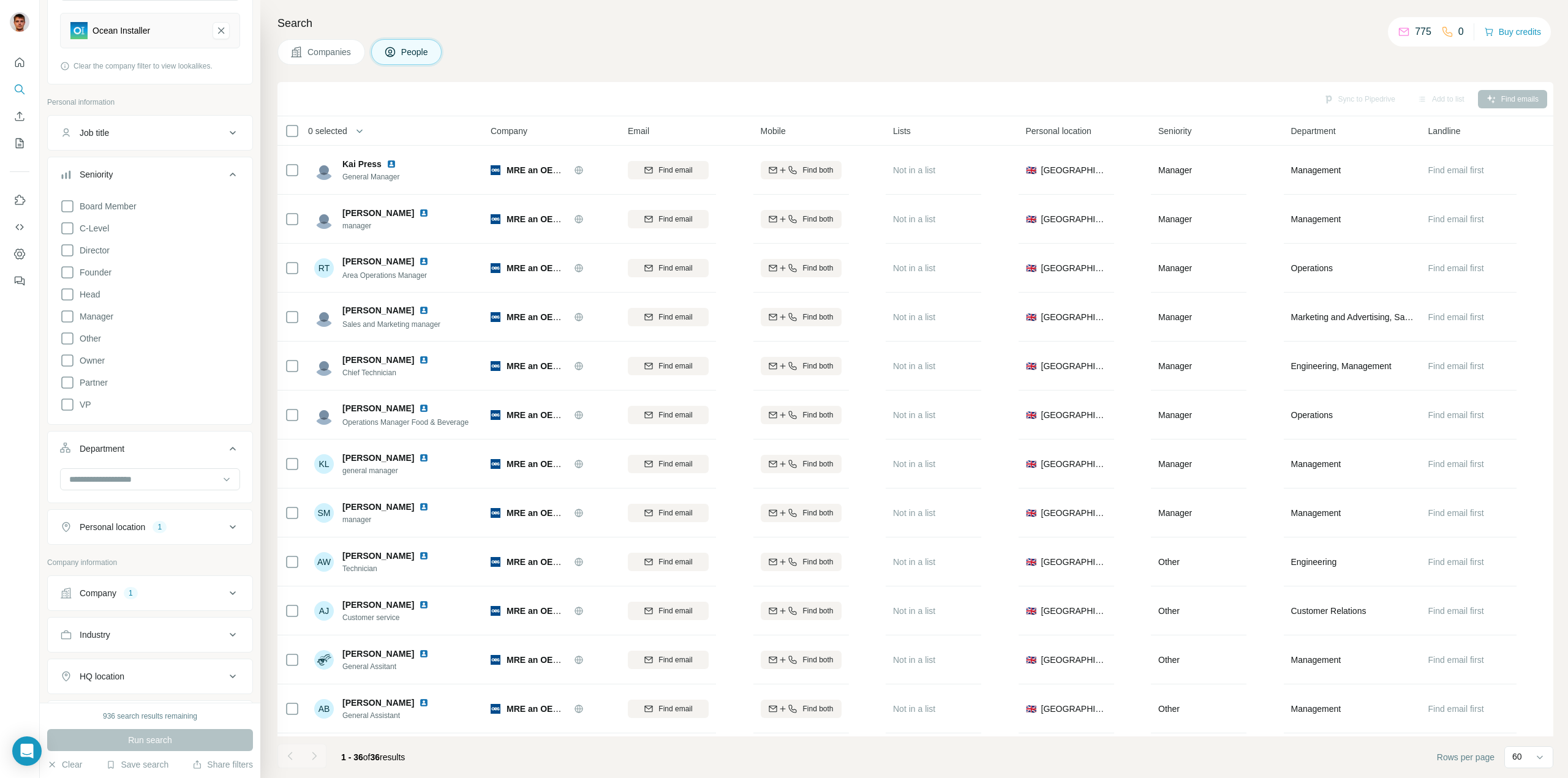
scroll to position [184, 0]
click at [225, 493] on icon at bounding box center [232, 492] width 14 height 14
click at [81, 573] on button "Clear all" at bounding box center [80, 572] width 41 height 11
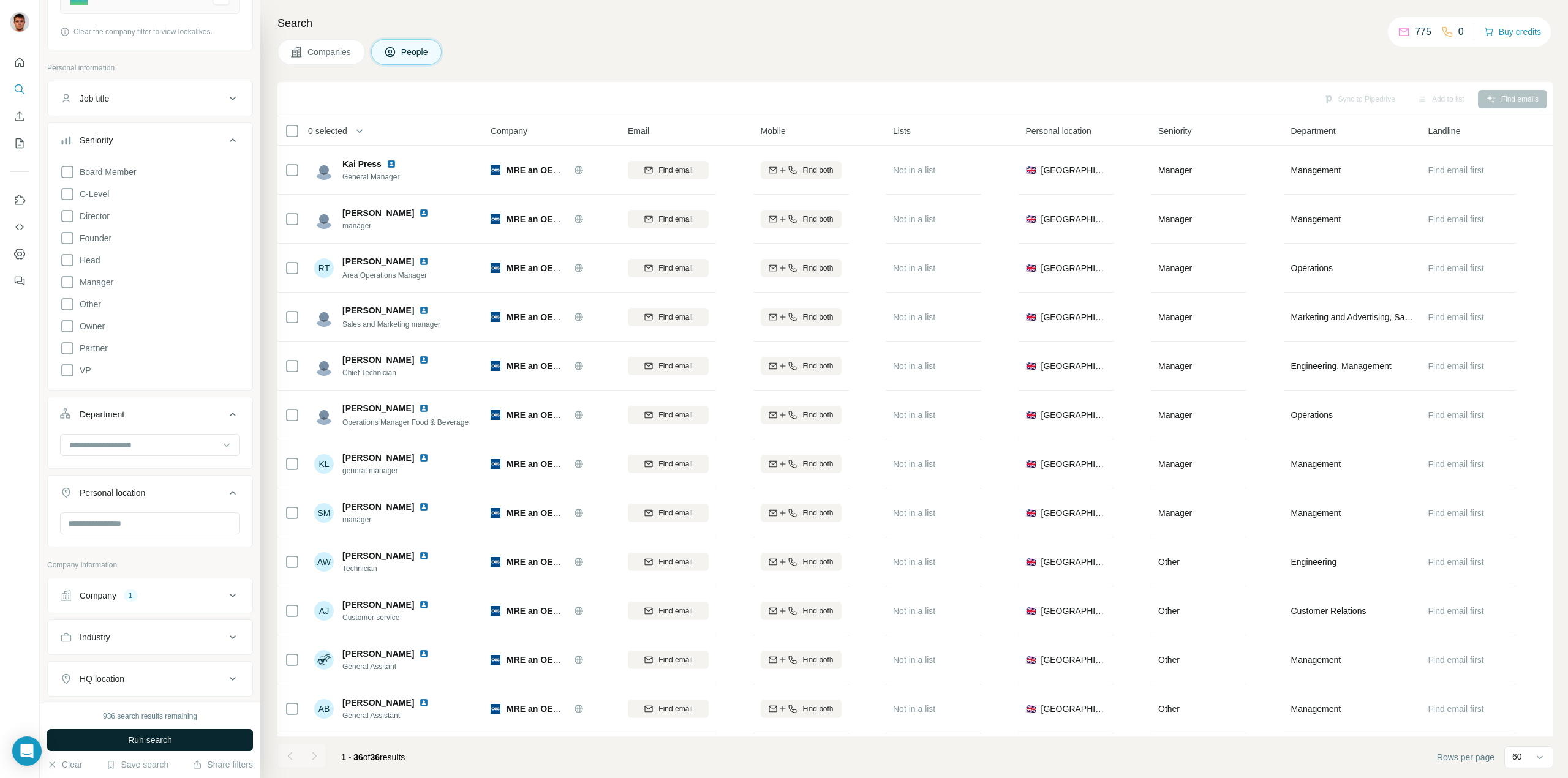
click at [154, 739] on span "Run search" at bounding box center [150, 740] width 44 height 12
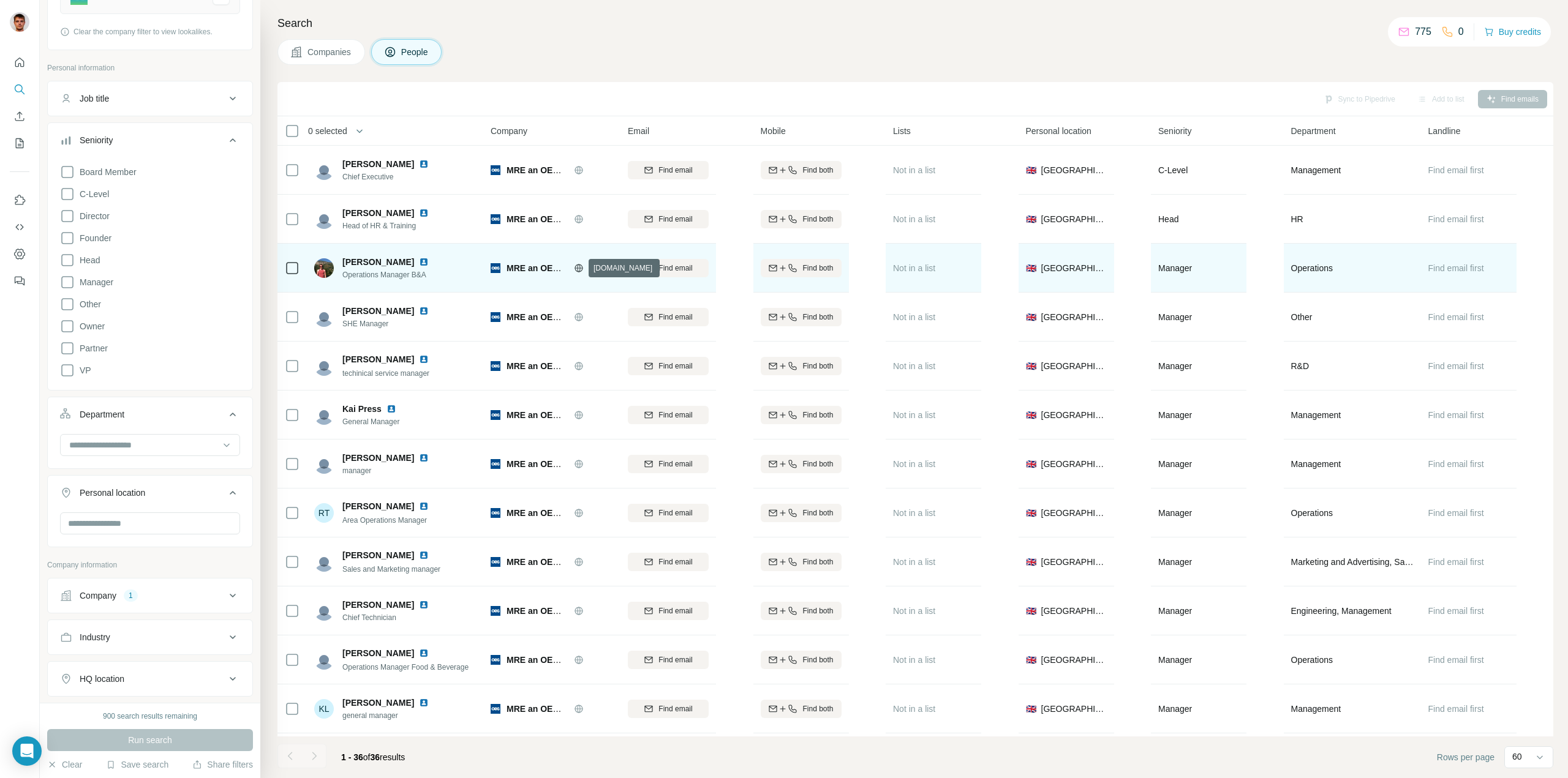
click at [579, 269] on icon at bounding box center [579, 268] width 10 height 10
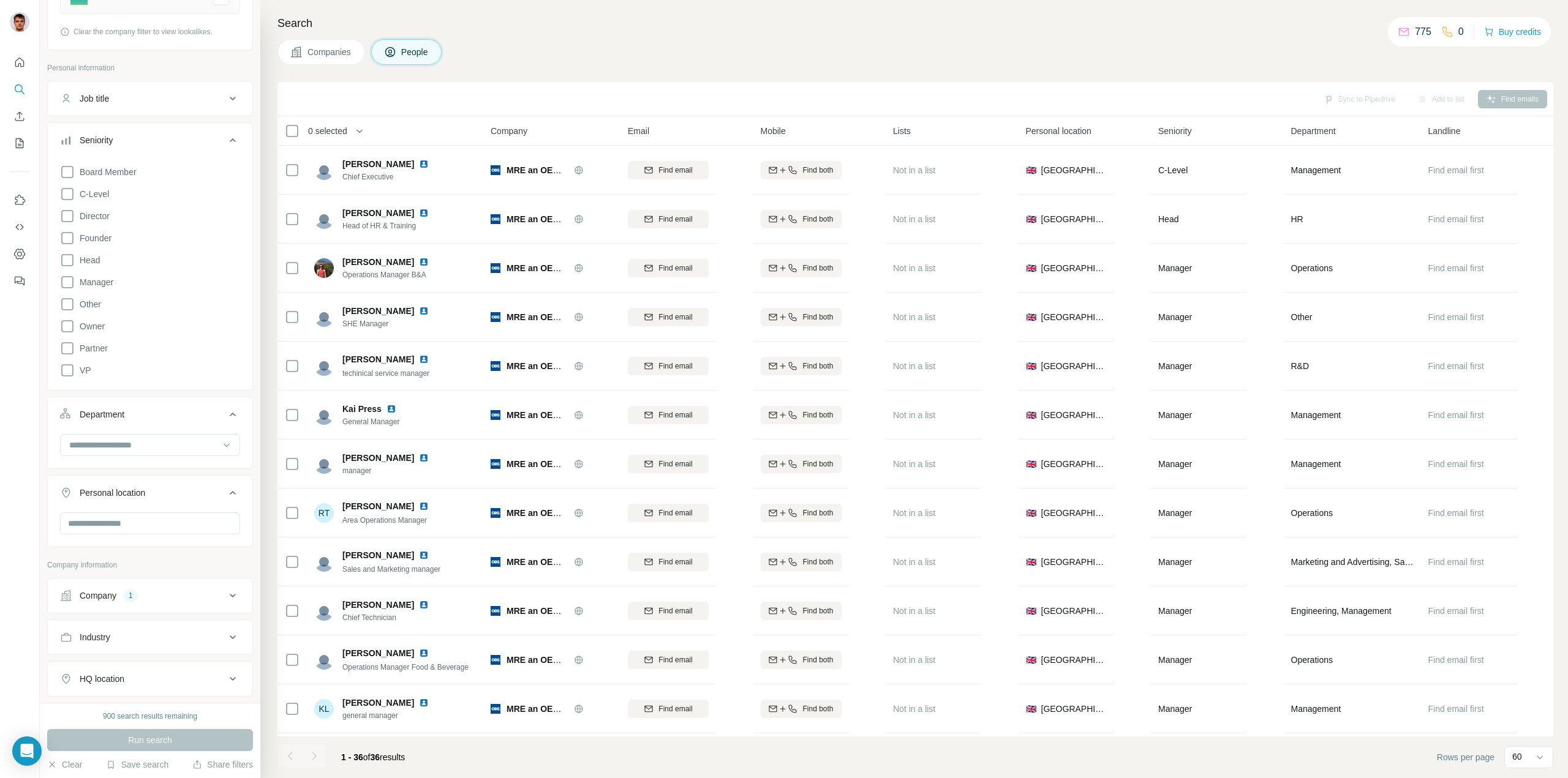
click at [325, 58] on button "Companies" at bounding box center [321, 52] width 87 height 25
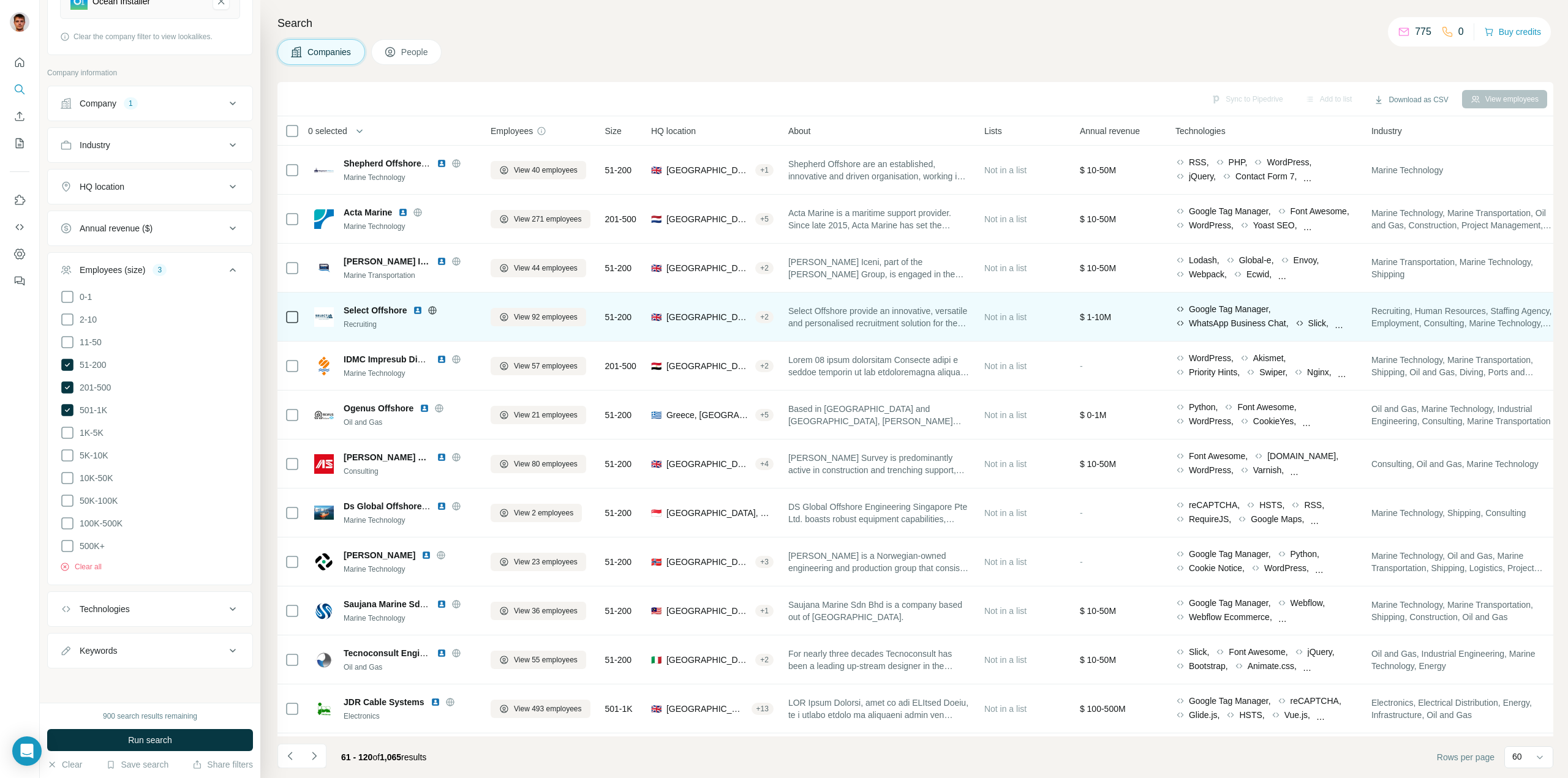
scroll to position [172, 0]
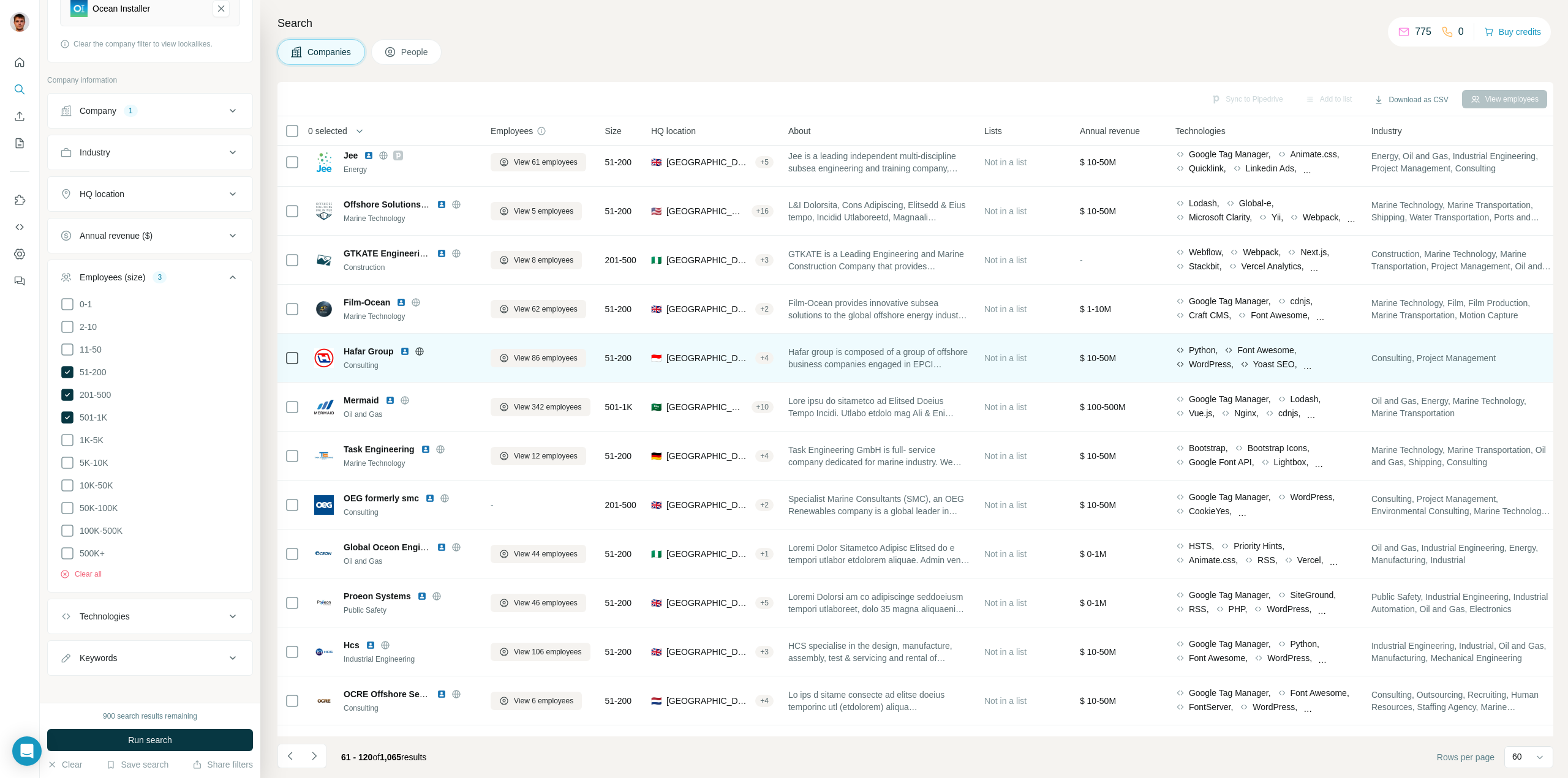
scroll to position [1592, 0]
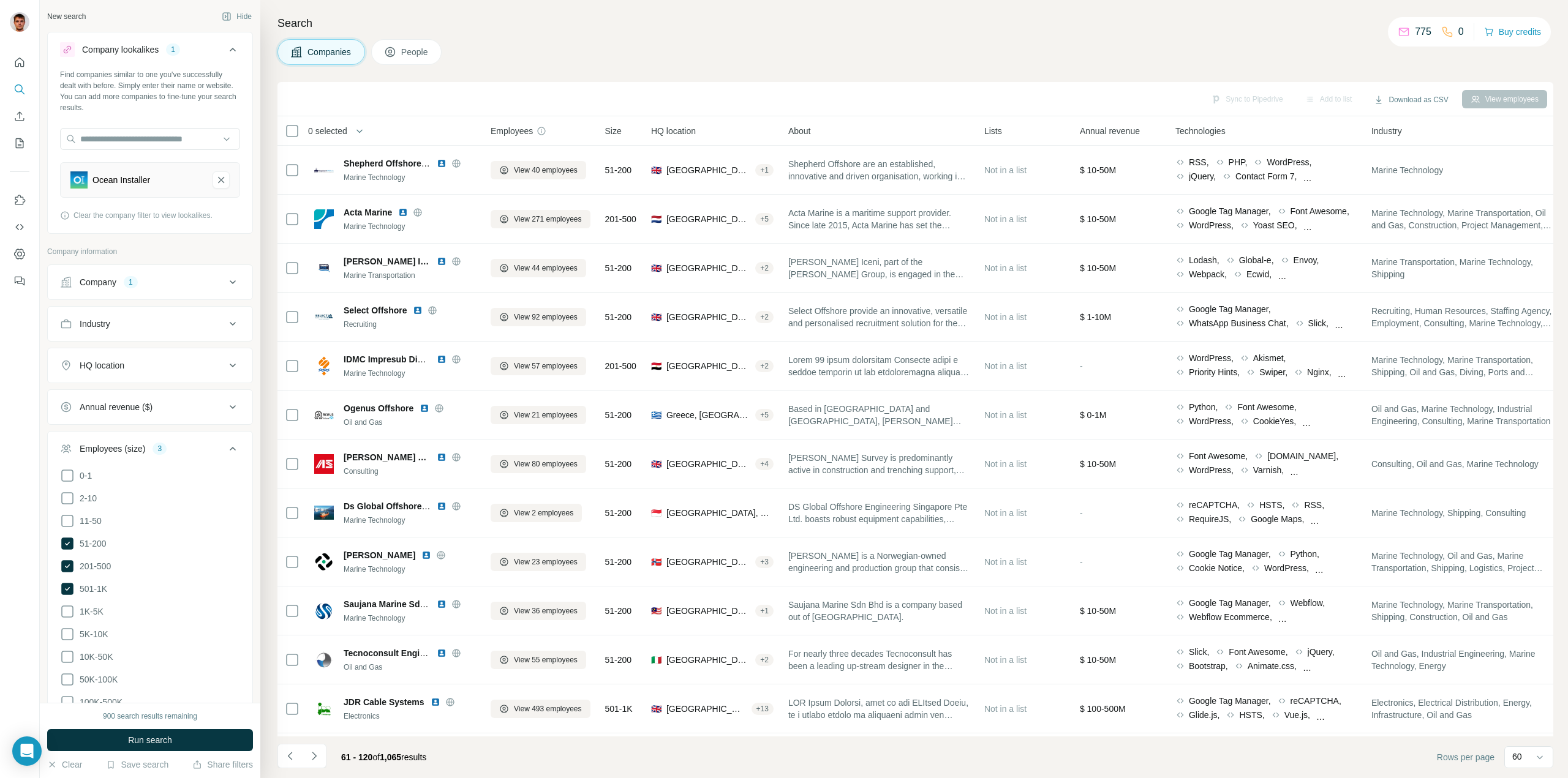
scroll to position [1592, 0]
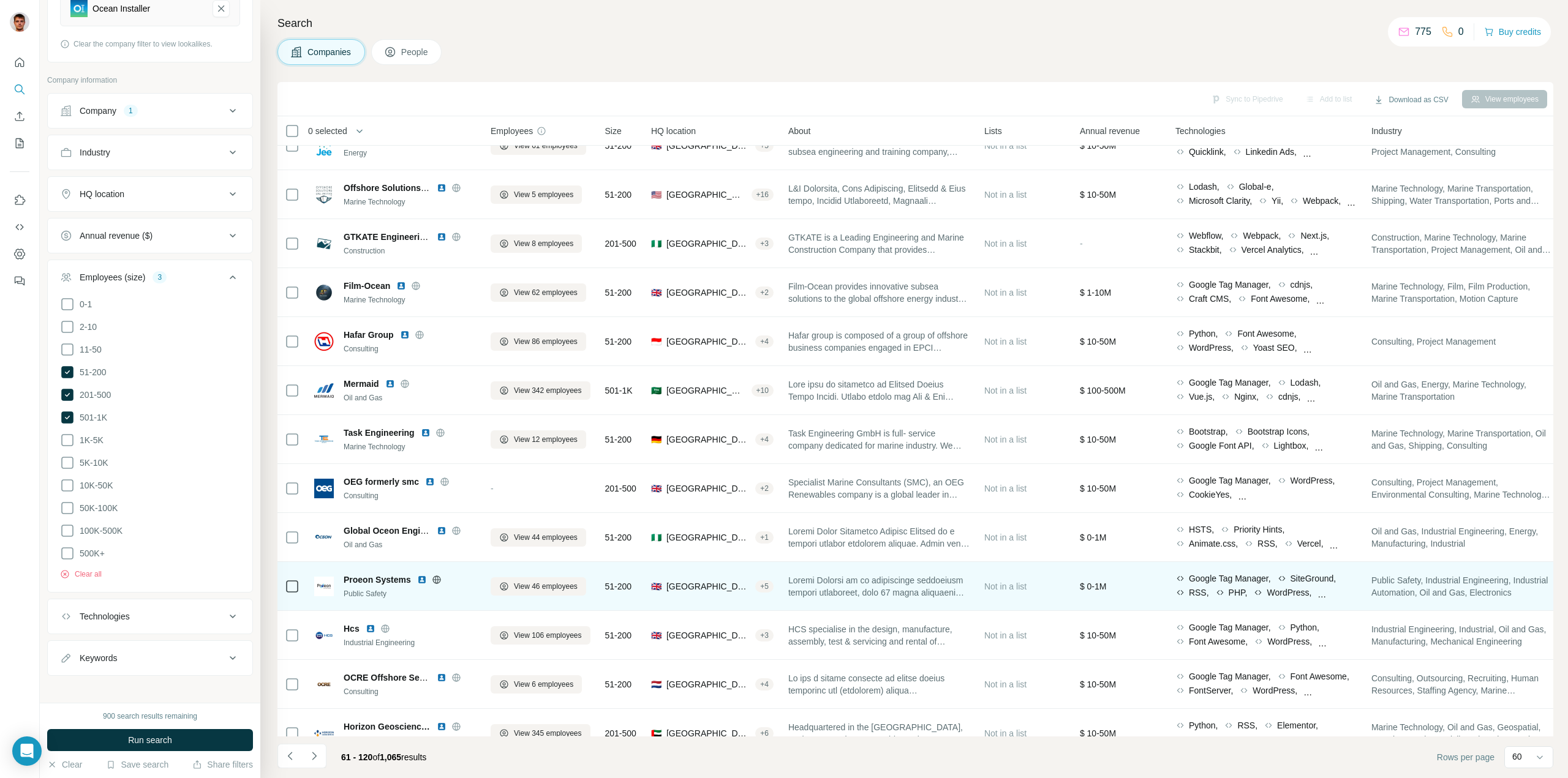
click at [437, 582] on icon at bounding box center [437, 578] width 3 height 8
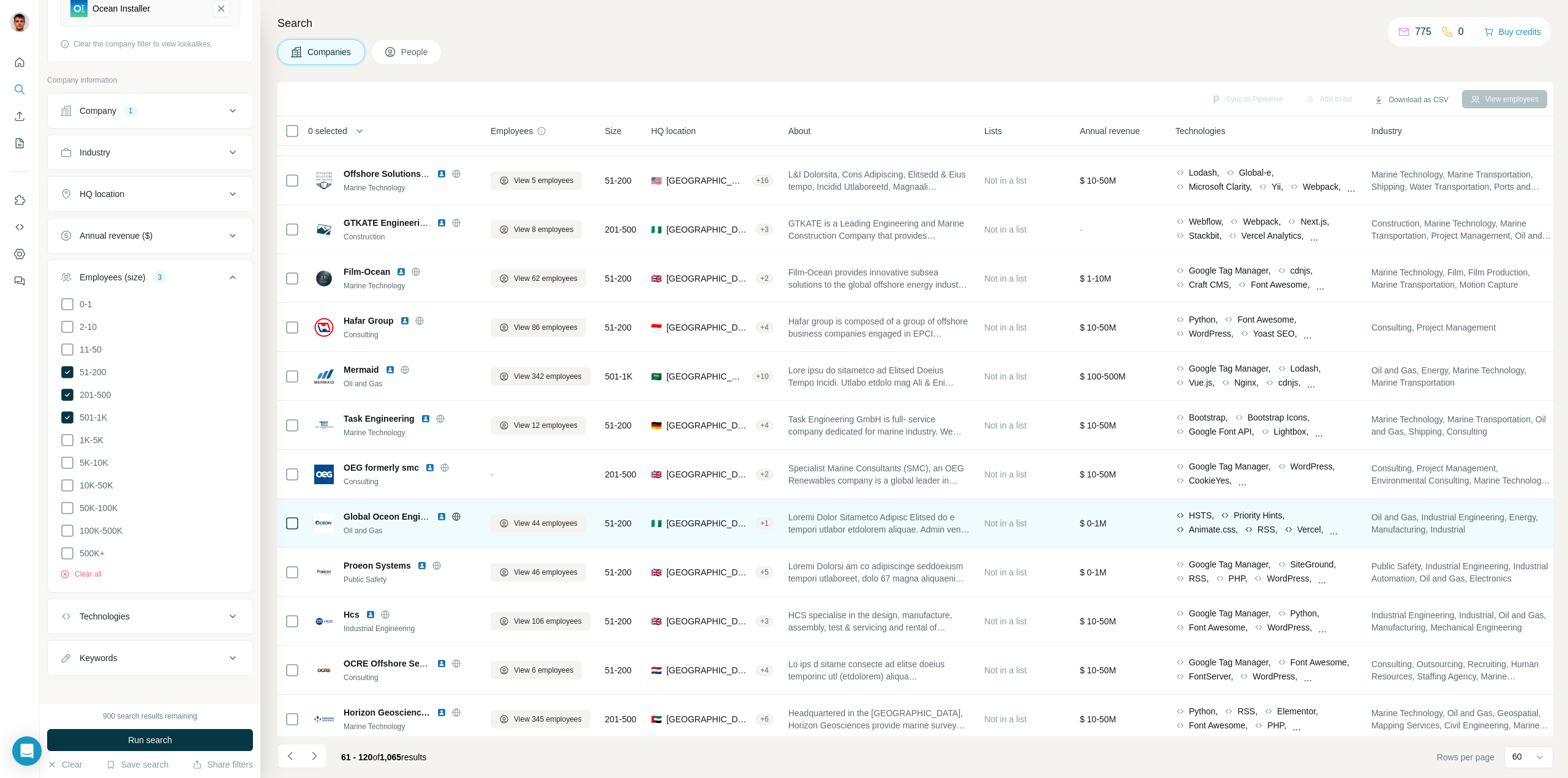
scroll to position [1652, 0]
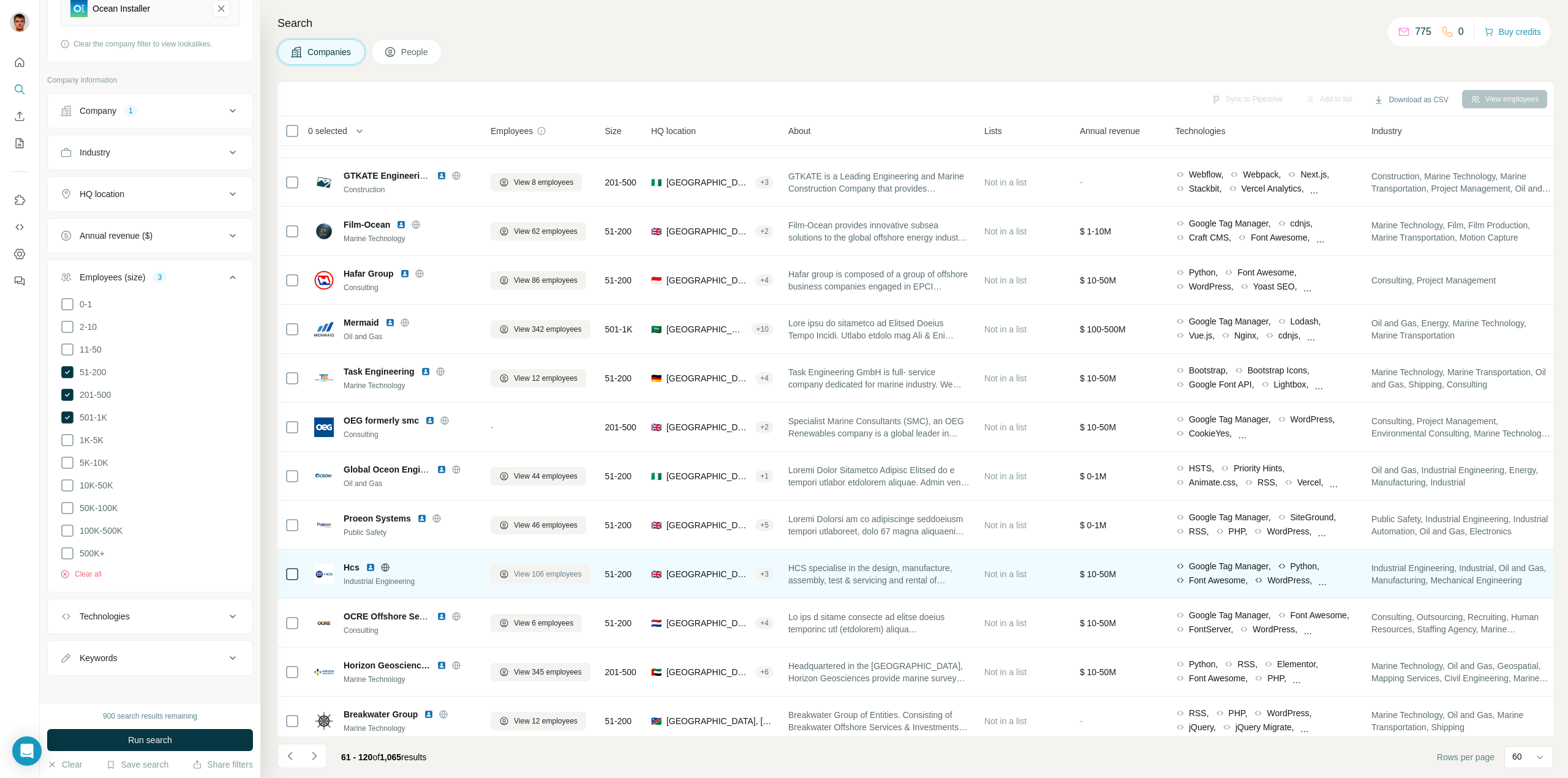
click at [531, 575] on span "View 106 employees" at bounding box center [547, 573] width 68 height 11
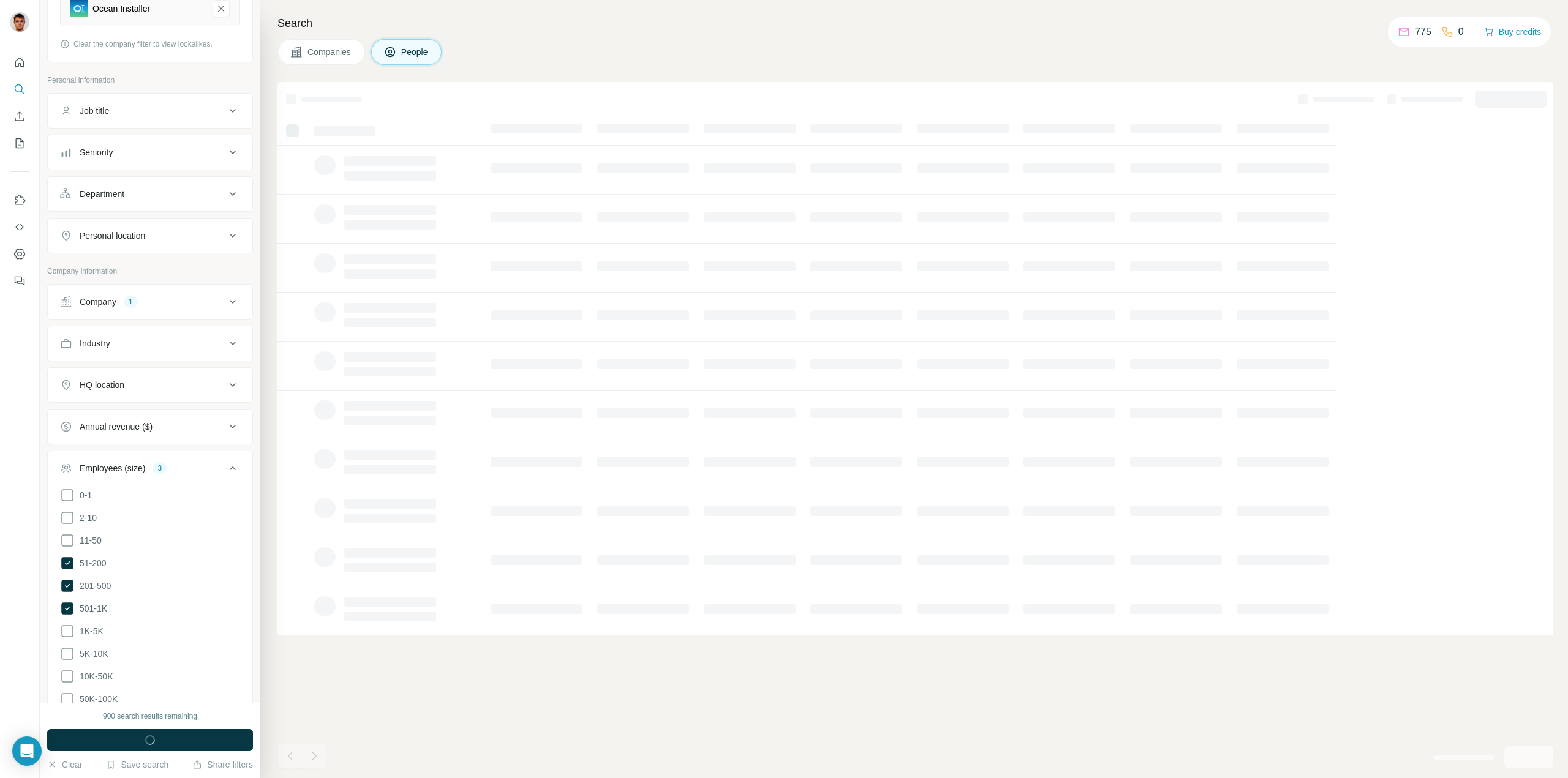
scroll to position [184, 0]
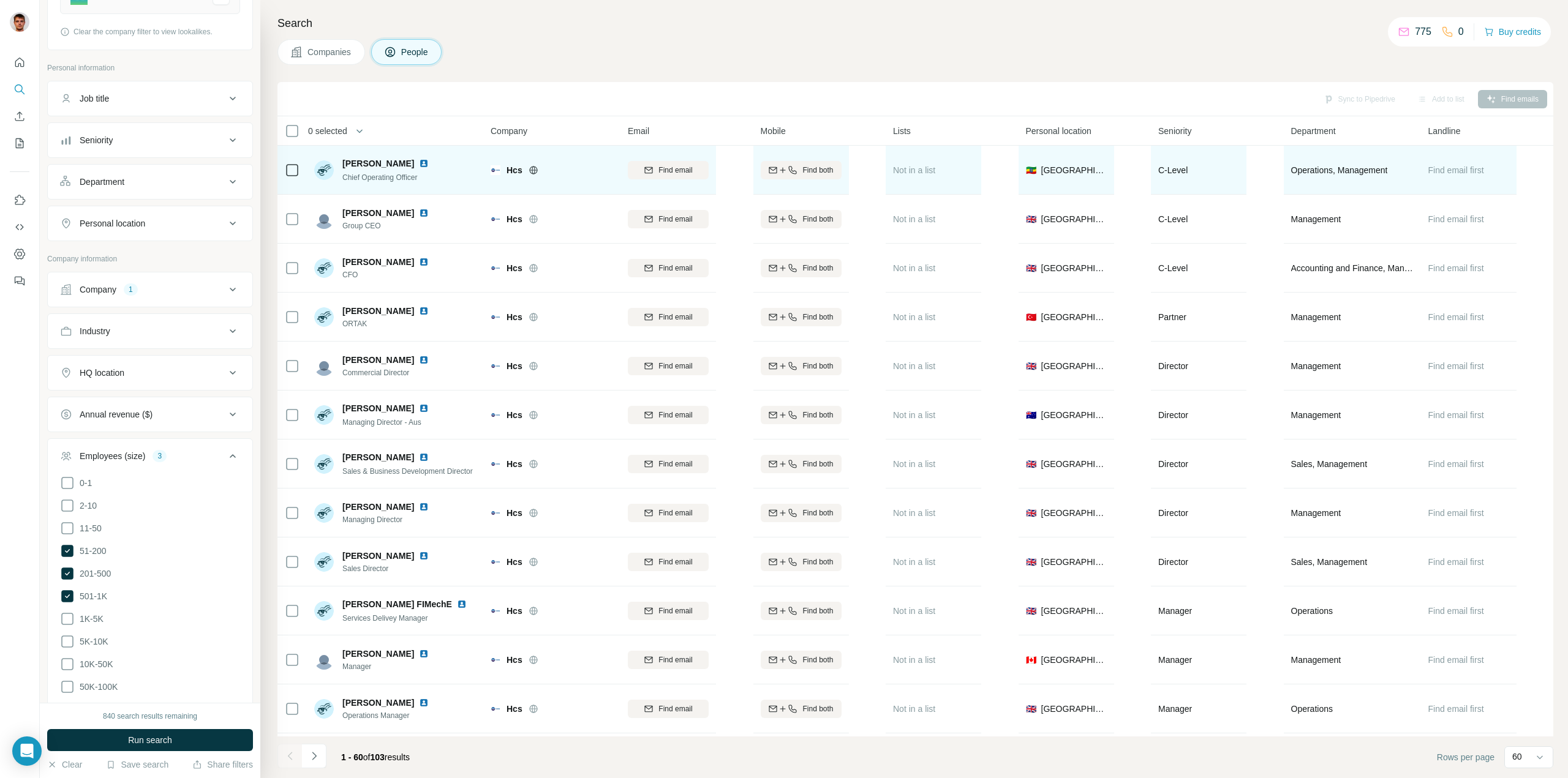
click at [533, 169] on icon at bounding box center [534, 170] width 10 height 10
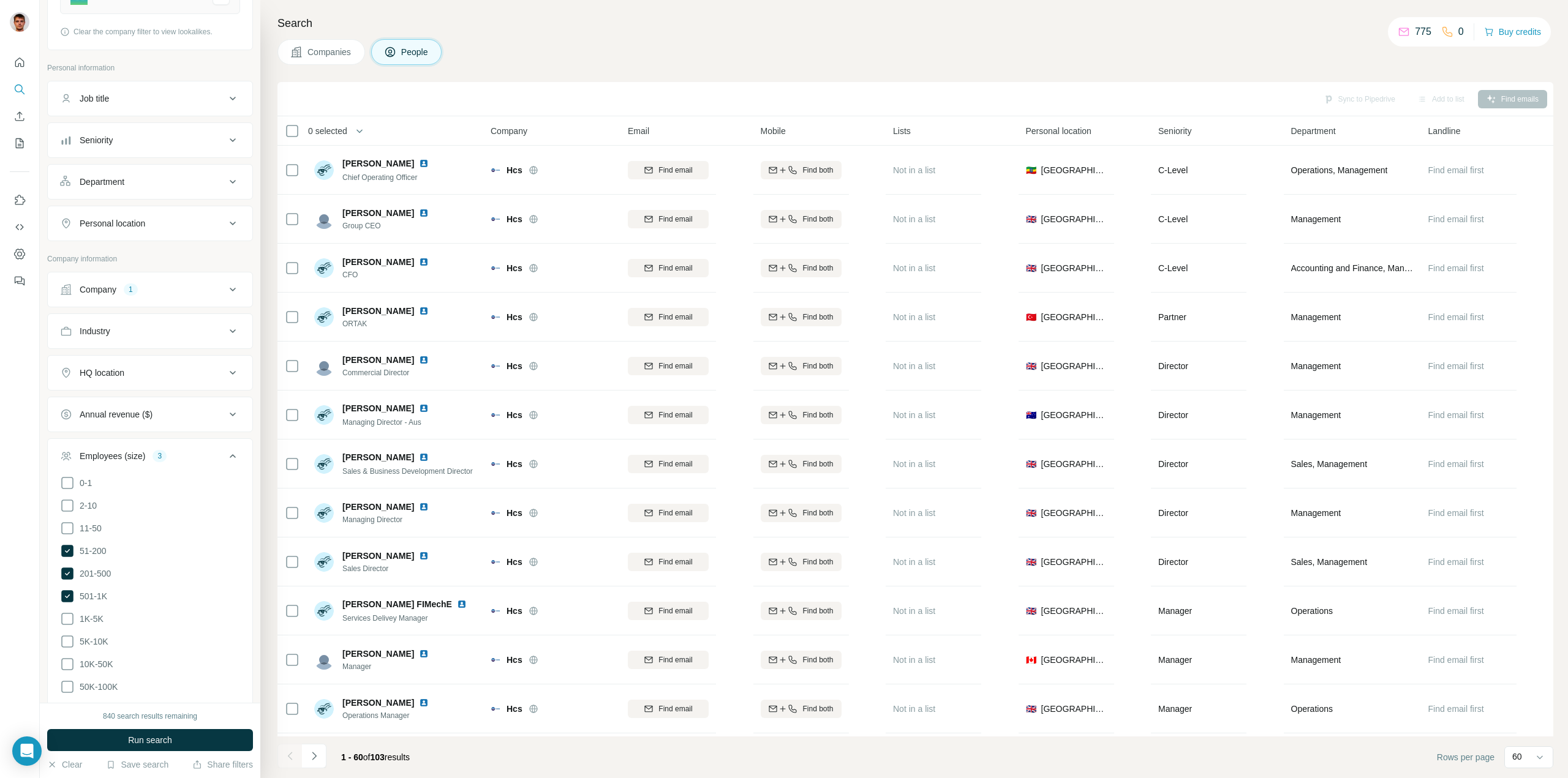
click at [336, 68] on div "Search Companies People Sync to Pipedrive Add to list Find emails 0 selected Pe…" at bounding box center [914, 389] width 1307 height 778
click at [327, 52] on span "Companies" at bounding box center [329, 52] width 45 height 12
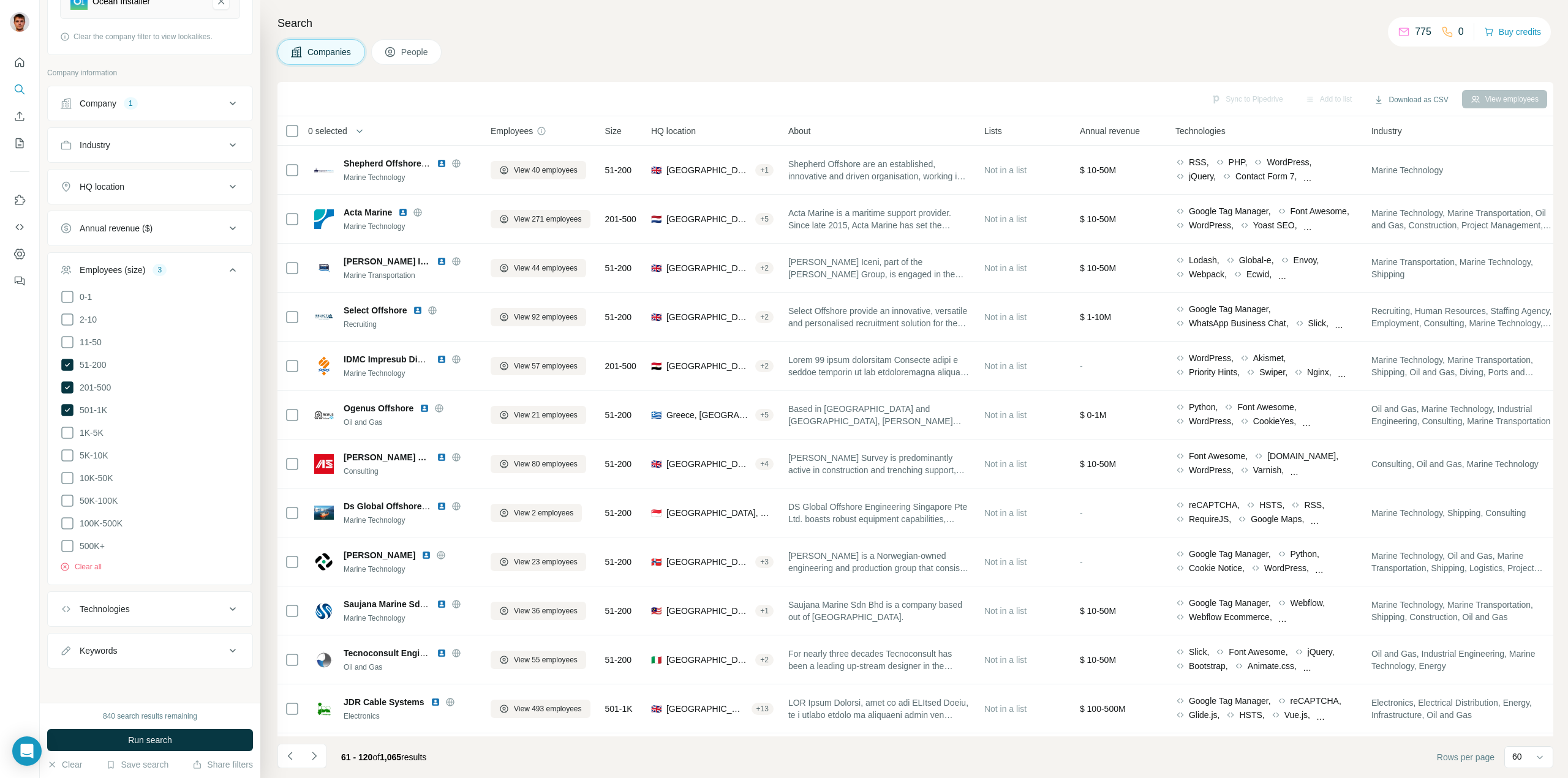
scroll to position [172, 0]
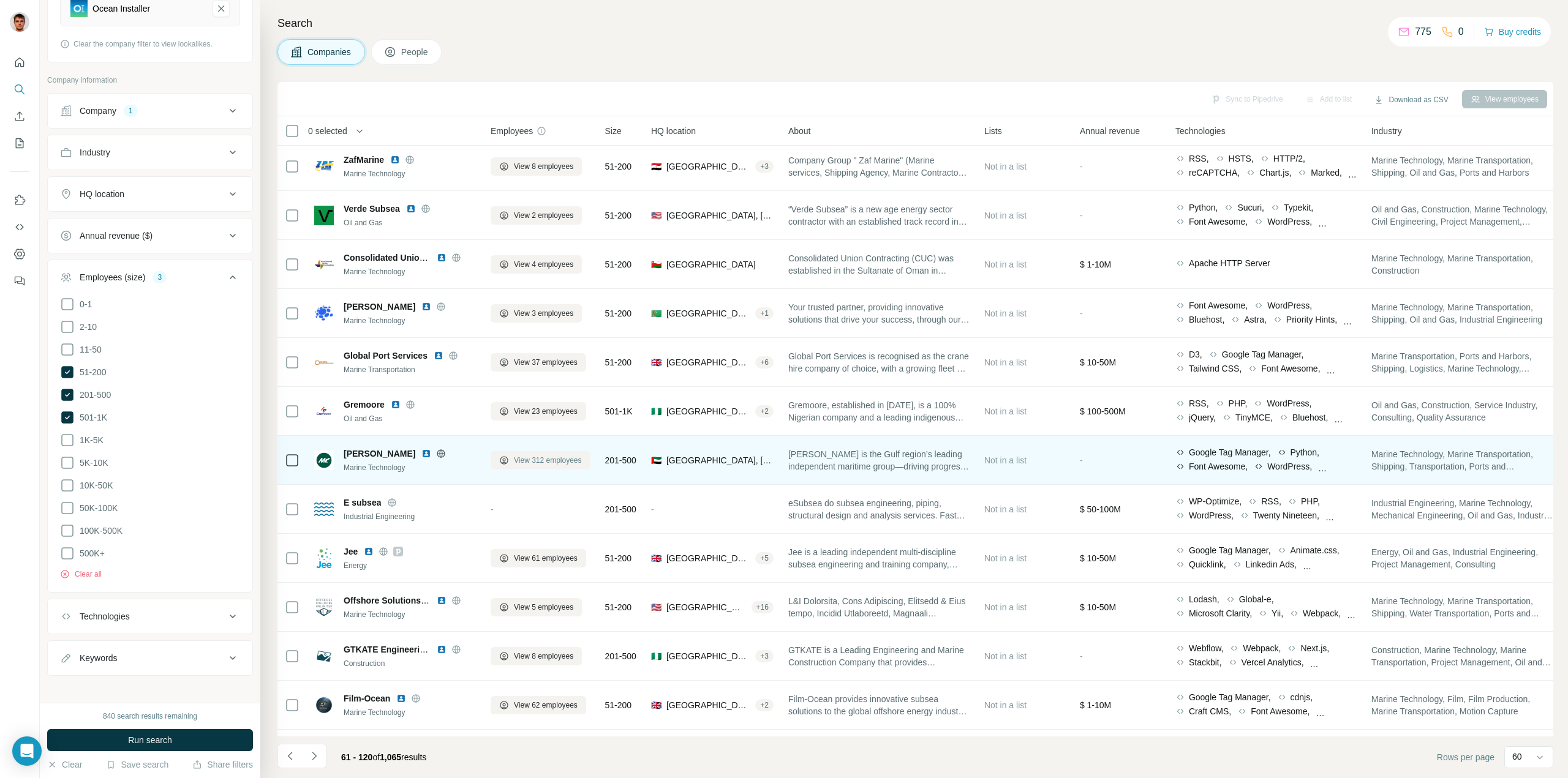
scroll to position [1224, 0]
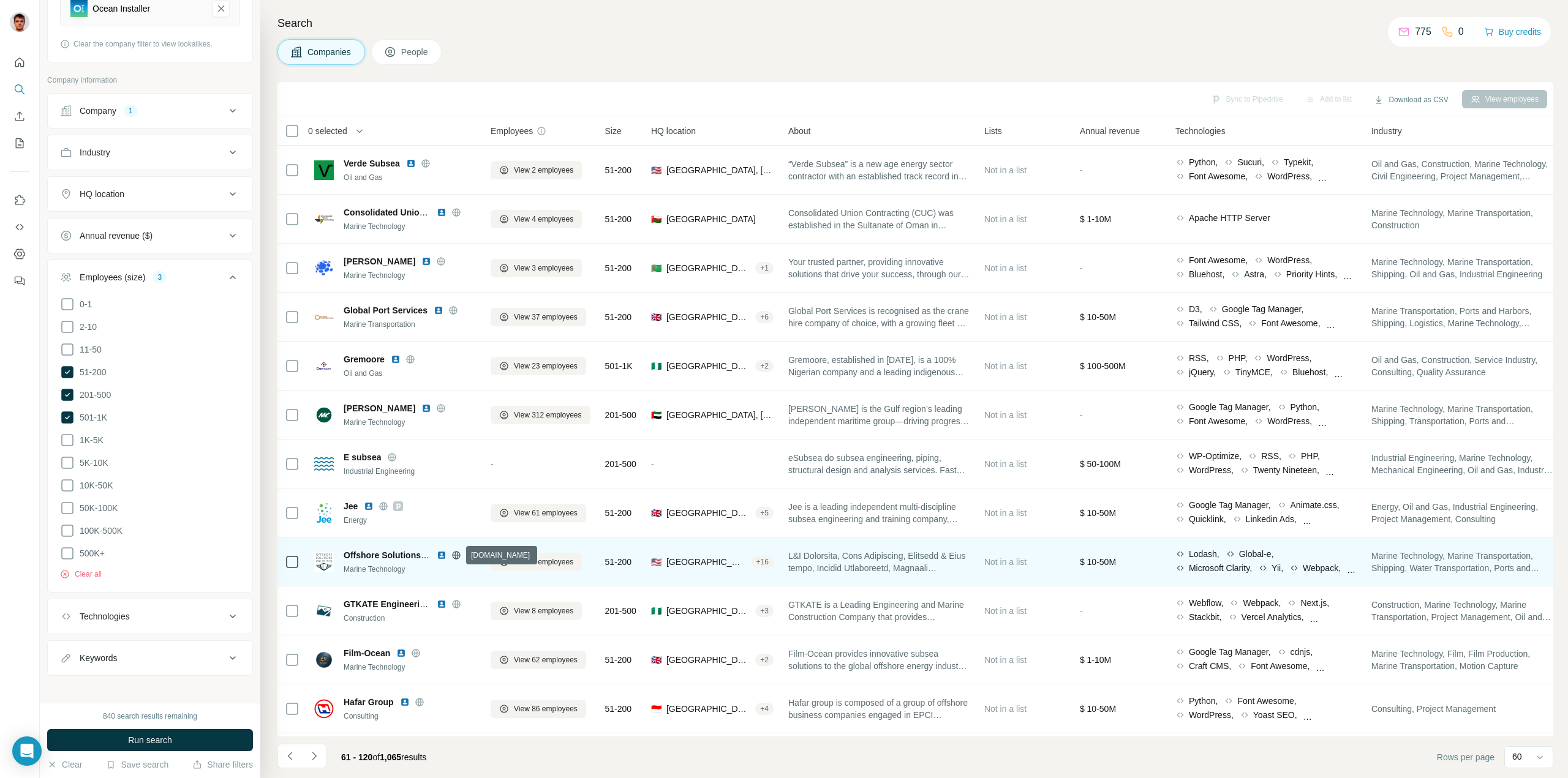
click at [457, 555] on icon at bounding box center [455, 555] width 8 height 1
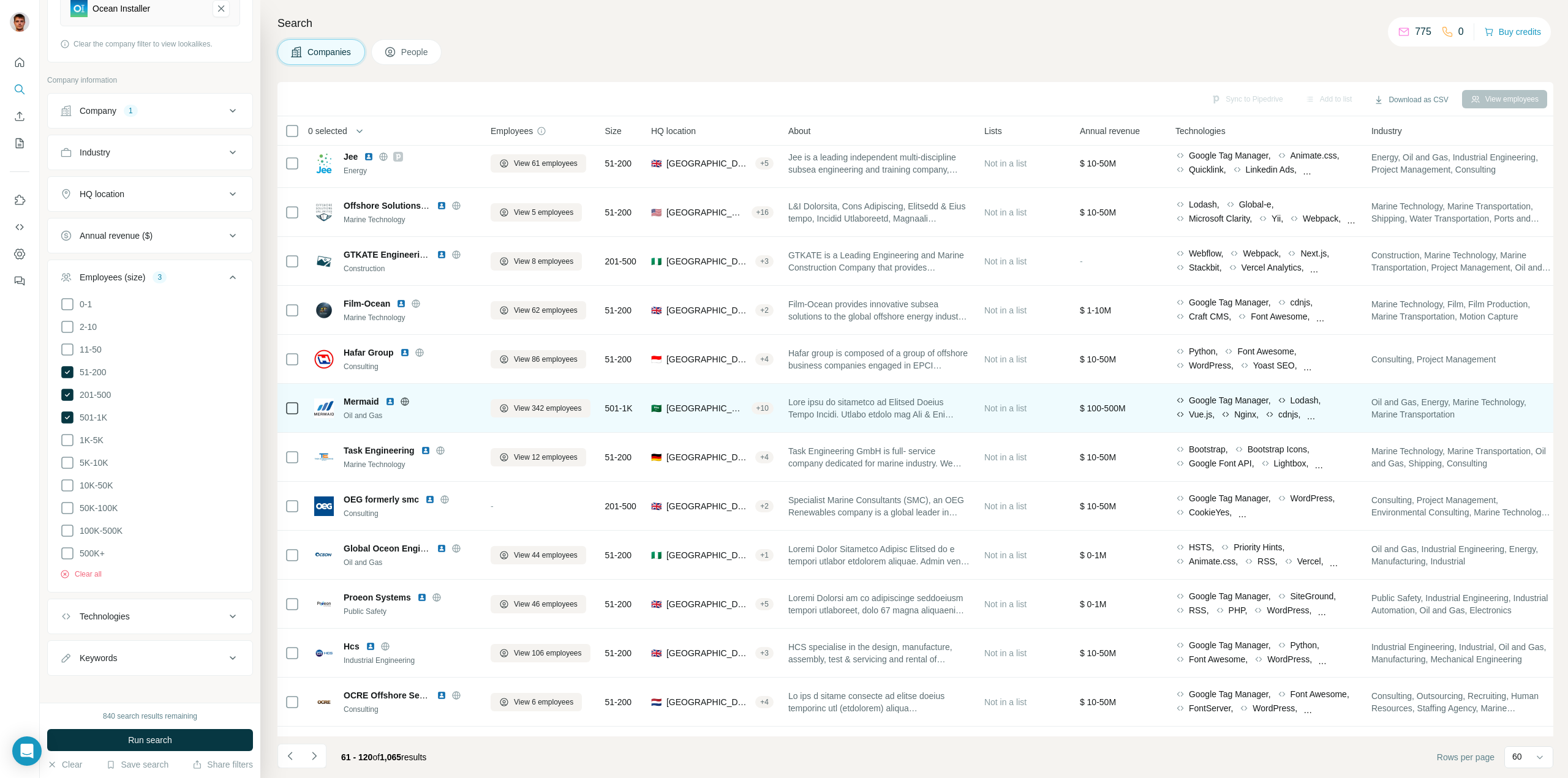
scroll to position [1592, 0]
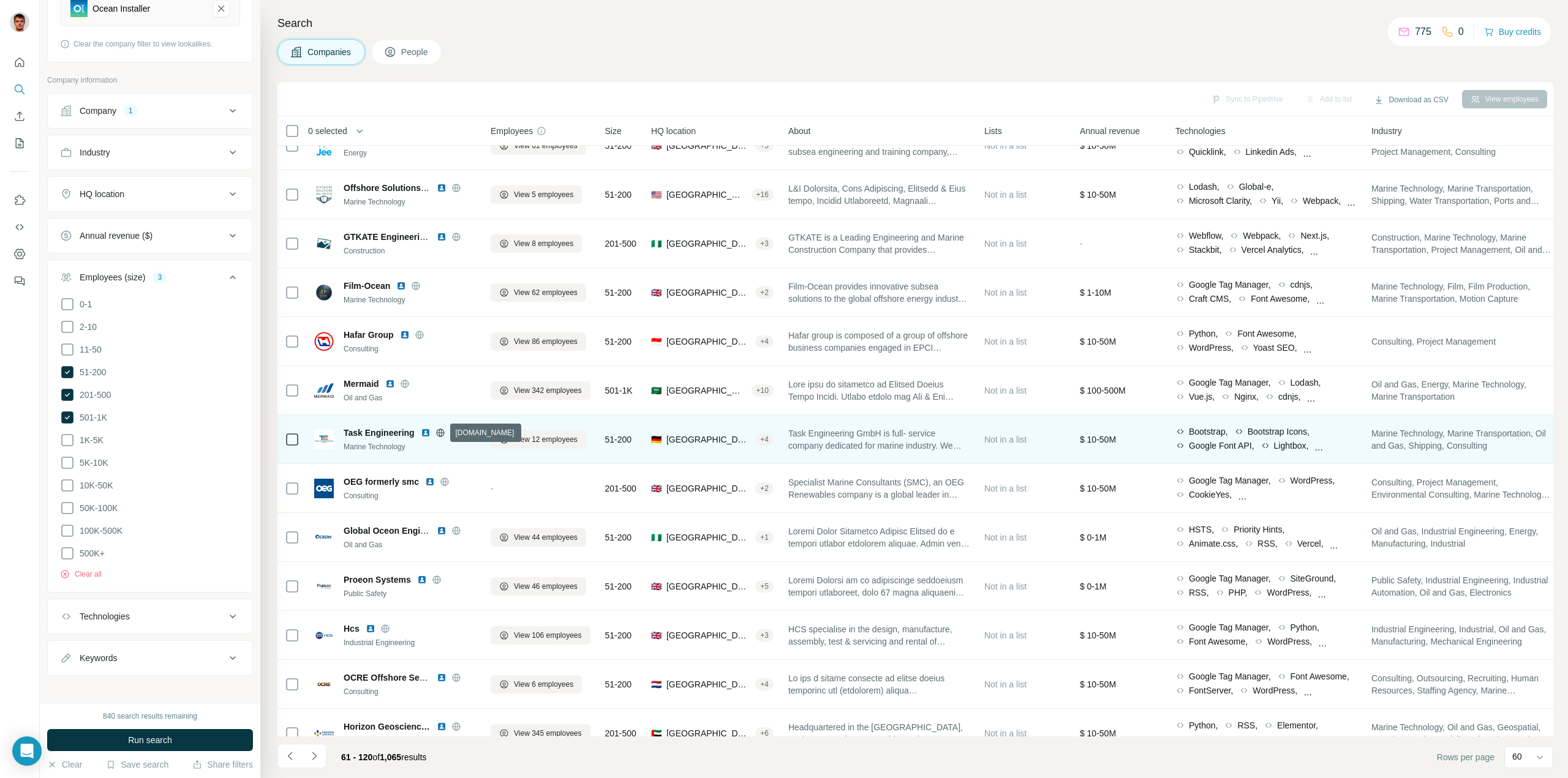
click at [437, 432] on icon at bounding box center [439, 432] width 8 height 1
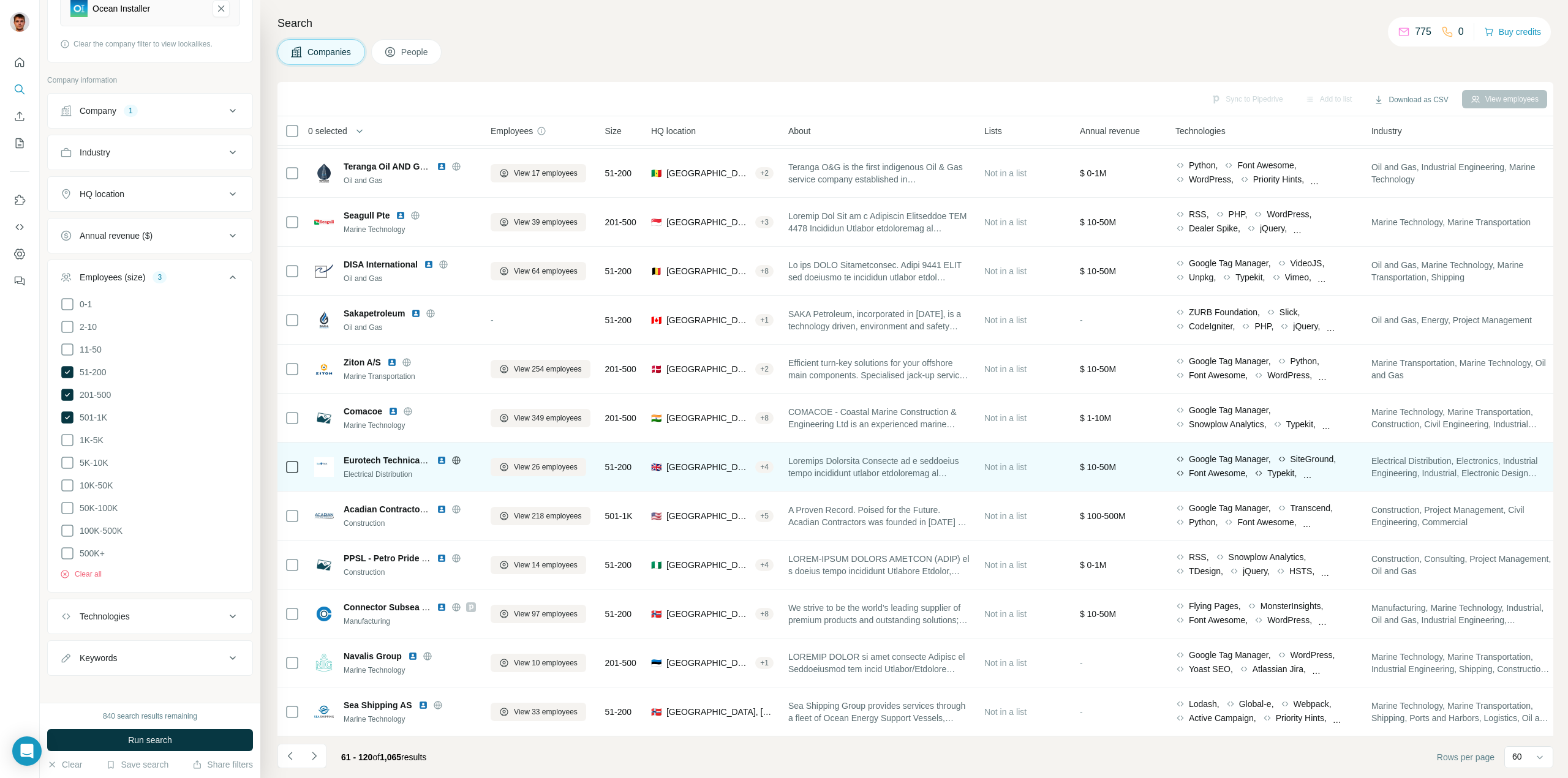
scroll to position [2353, 0]
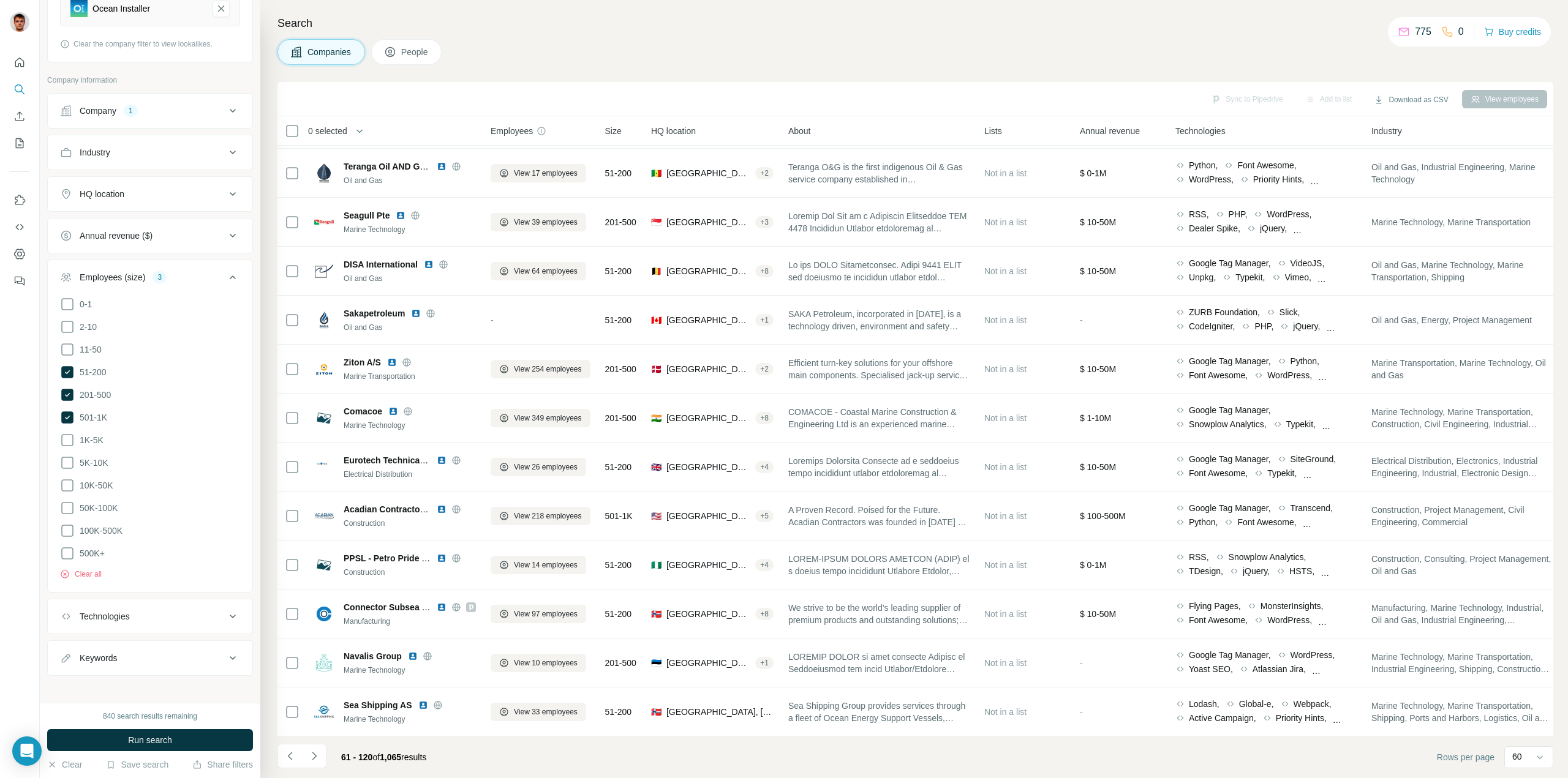
click at [314, 759] on icon "Navigate to next page" at bounding box center [314, 756] width 12 height 12
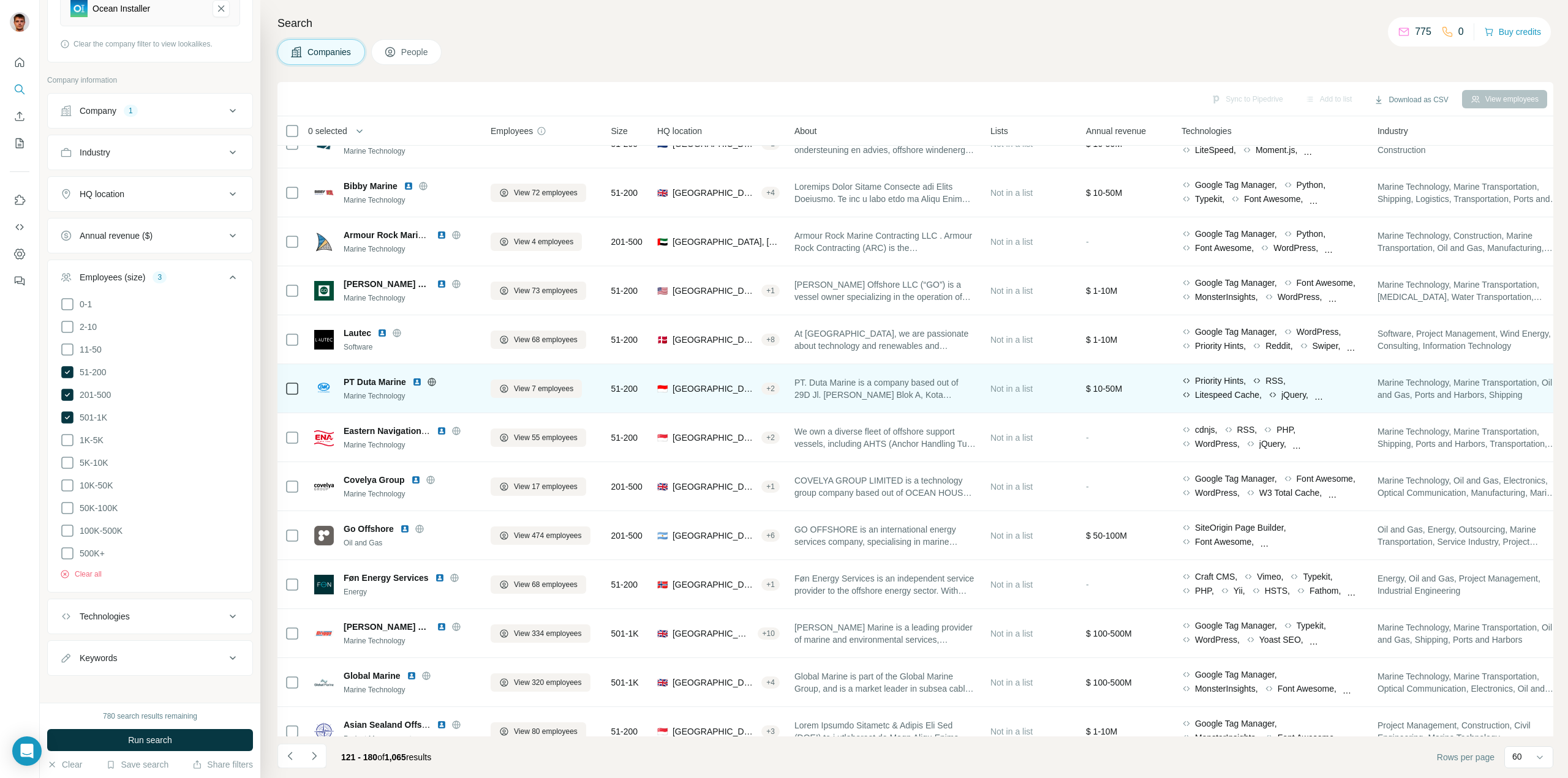
scroll to position [61, 0]
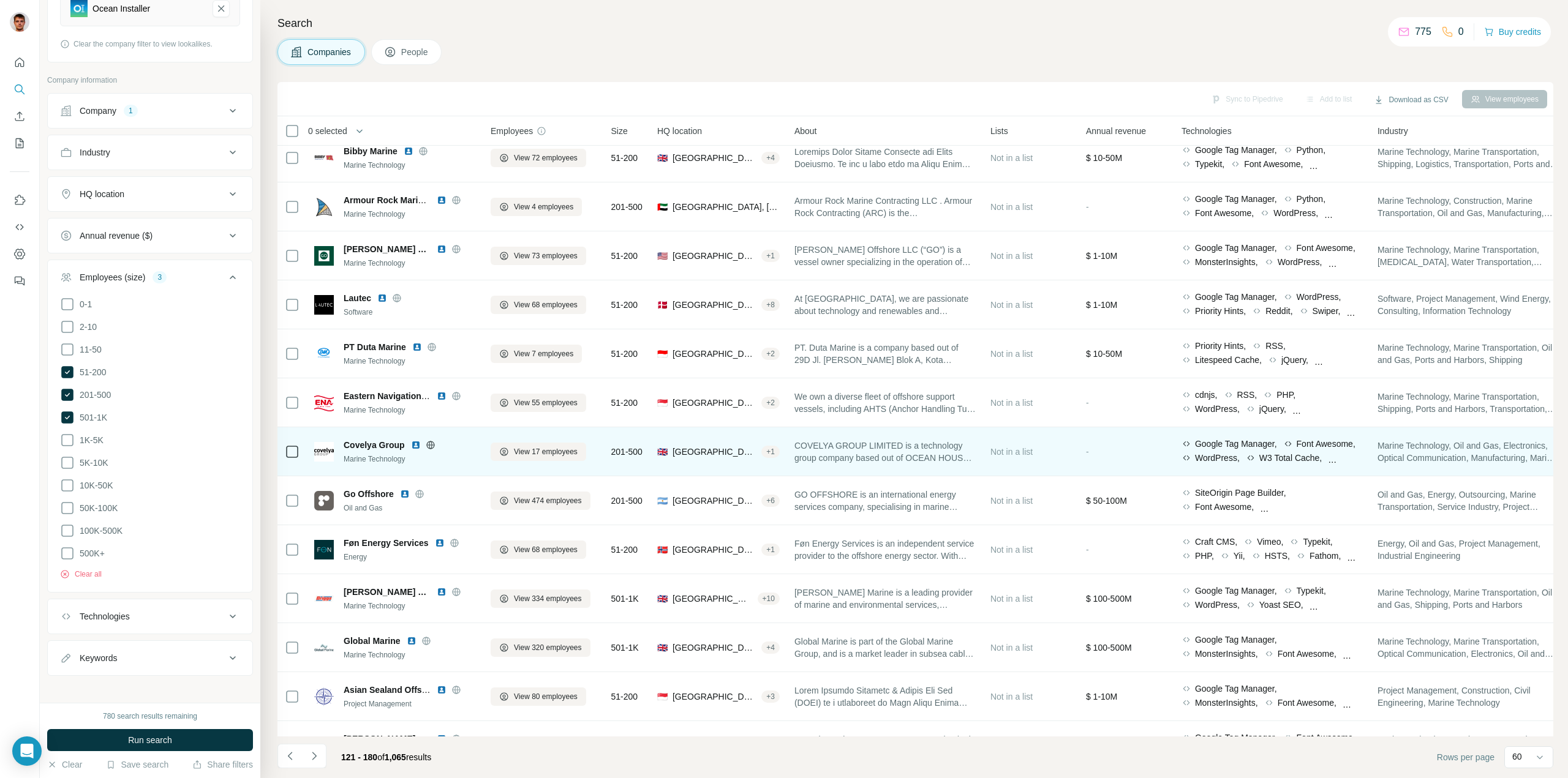
click at [432, 447] on icon at bounding box center [431, 445] width 10 height 10
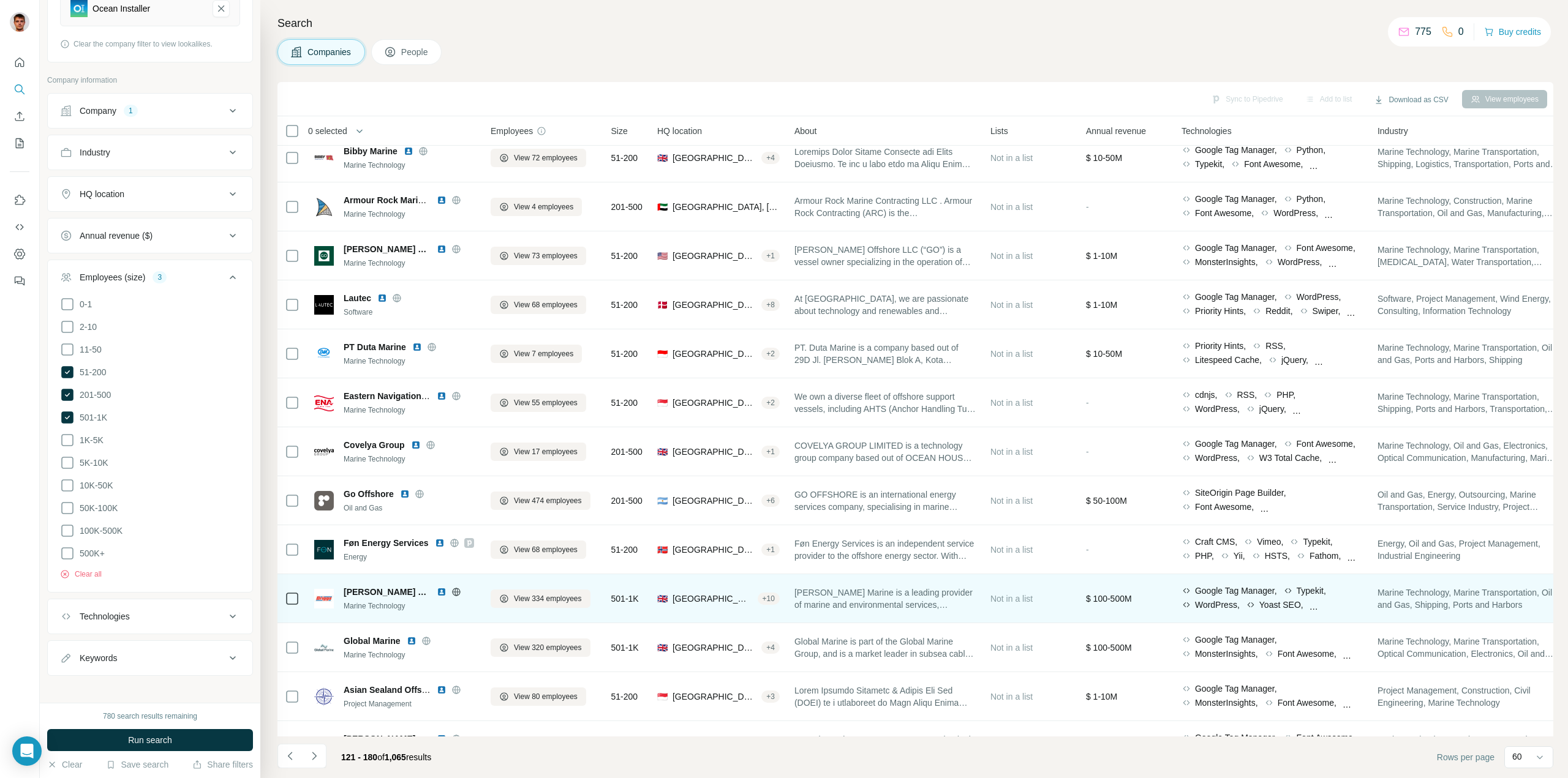
click at [452, 591] on icon at bounding box center [455, 591] width 8 height 1
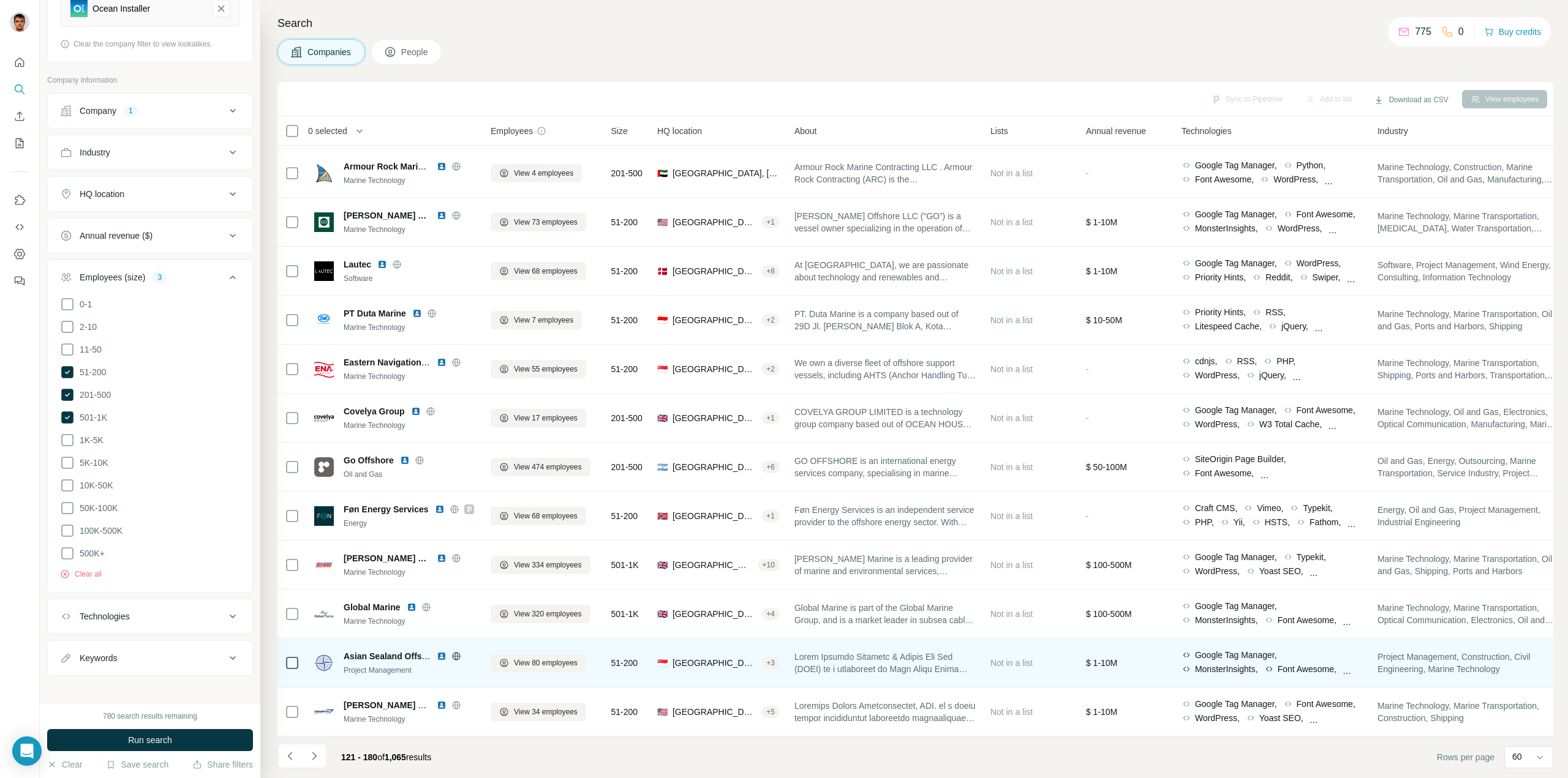
scroll to position [244, 0]
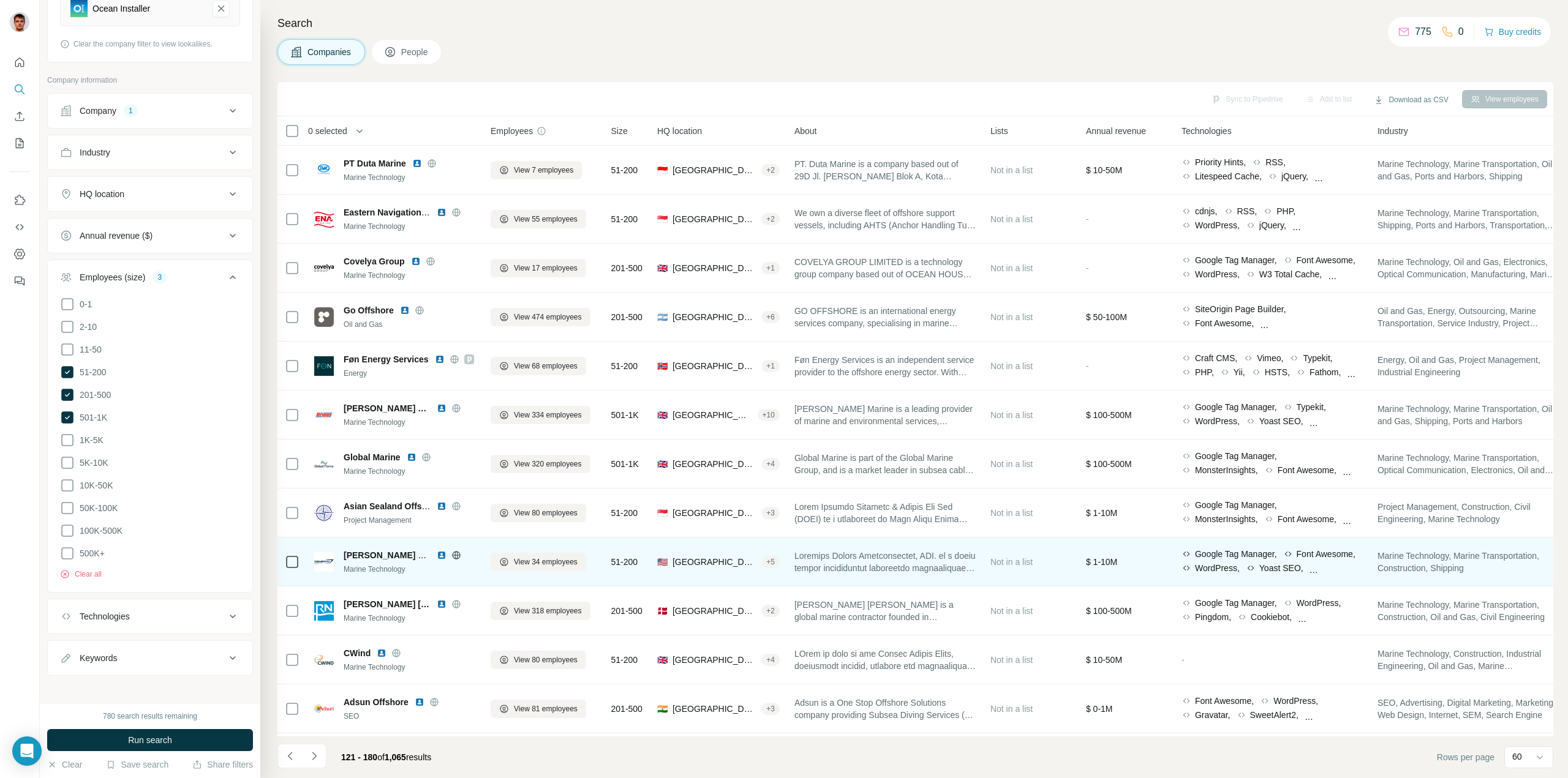
click at [454, 555] on icon at bounding box center [455, 555] width 8 height 1
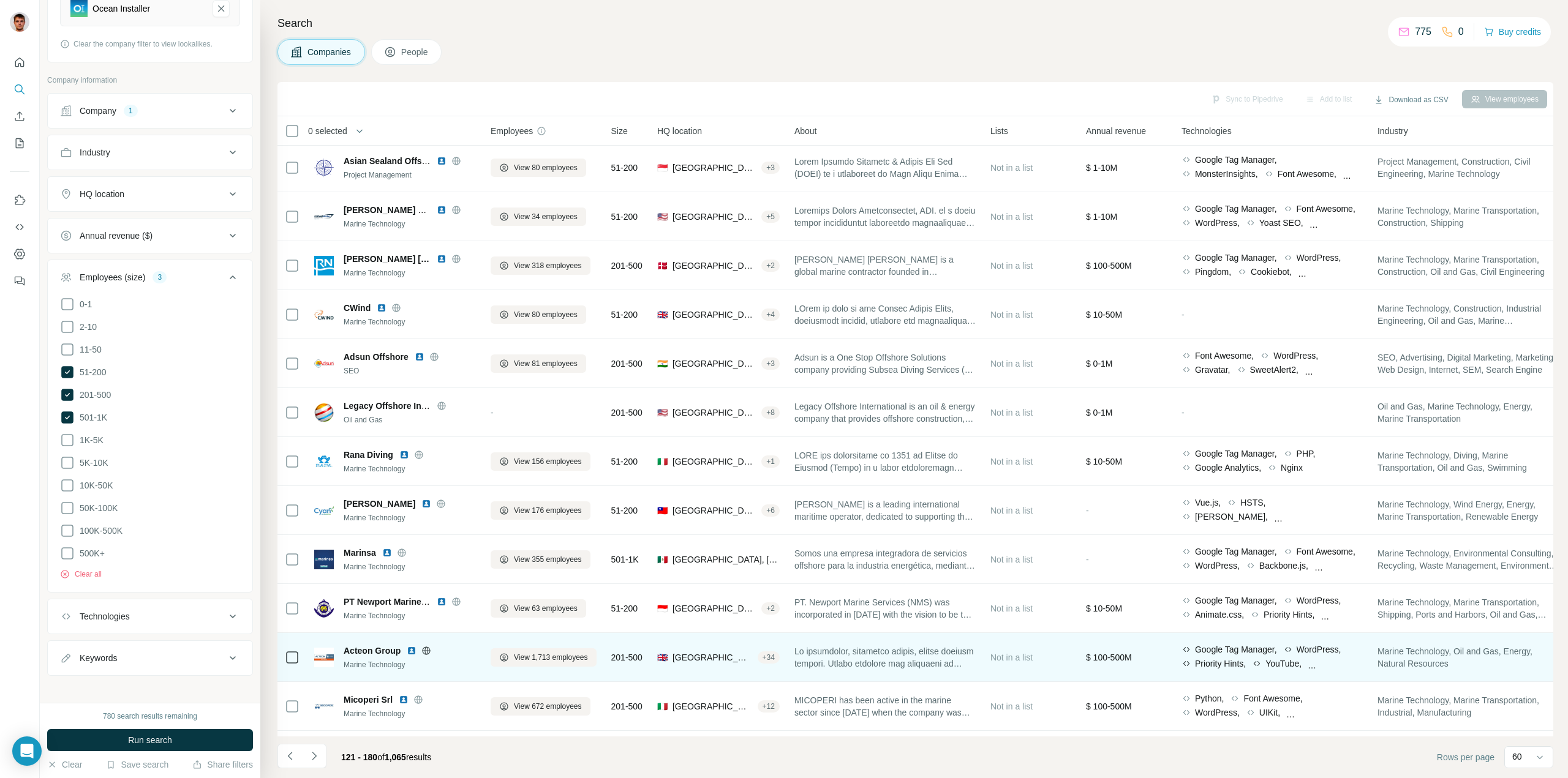
scroll to position [490, 0]
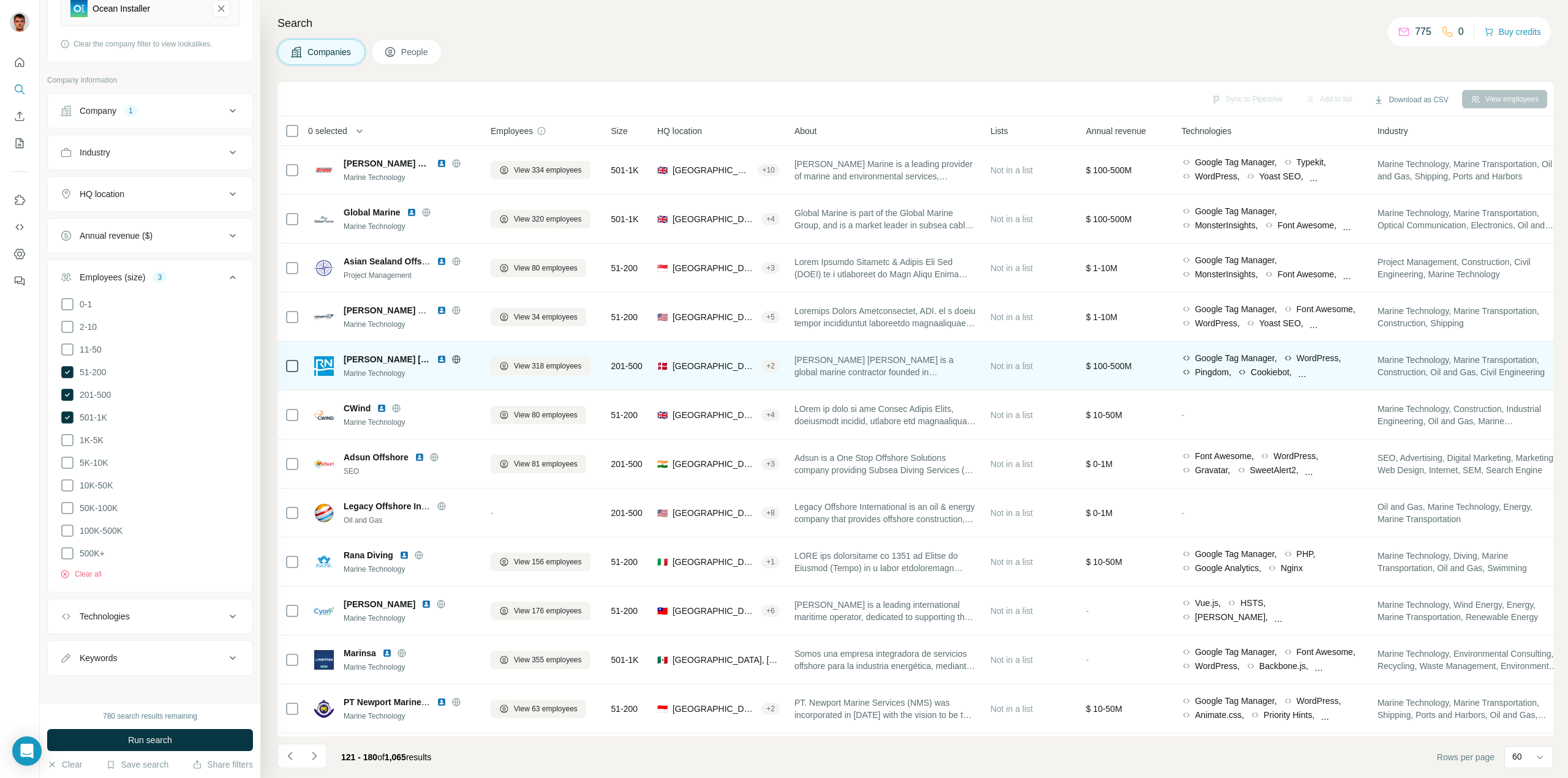
click at [451, 360] on icon at bounding box center [456, 359] width 10 height 10
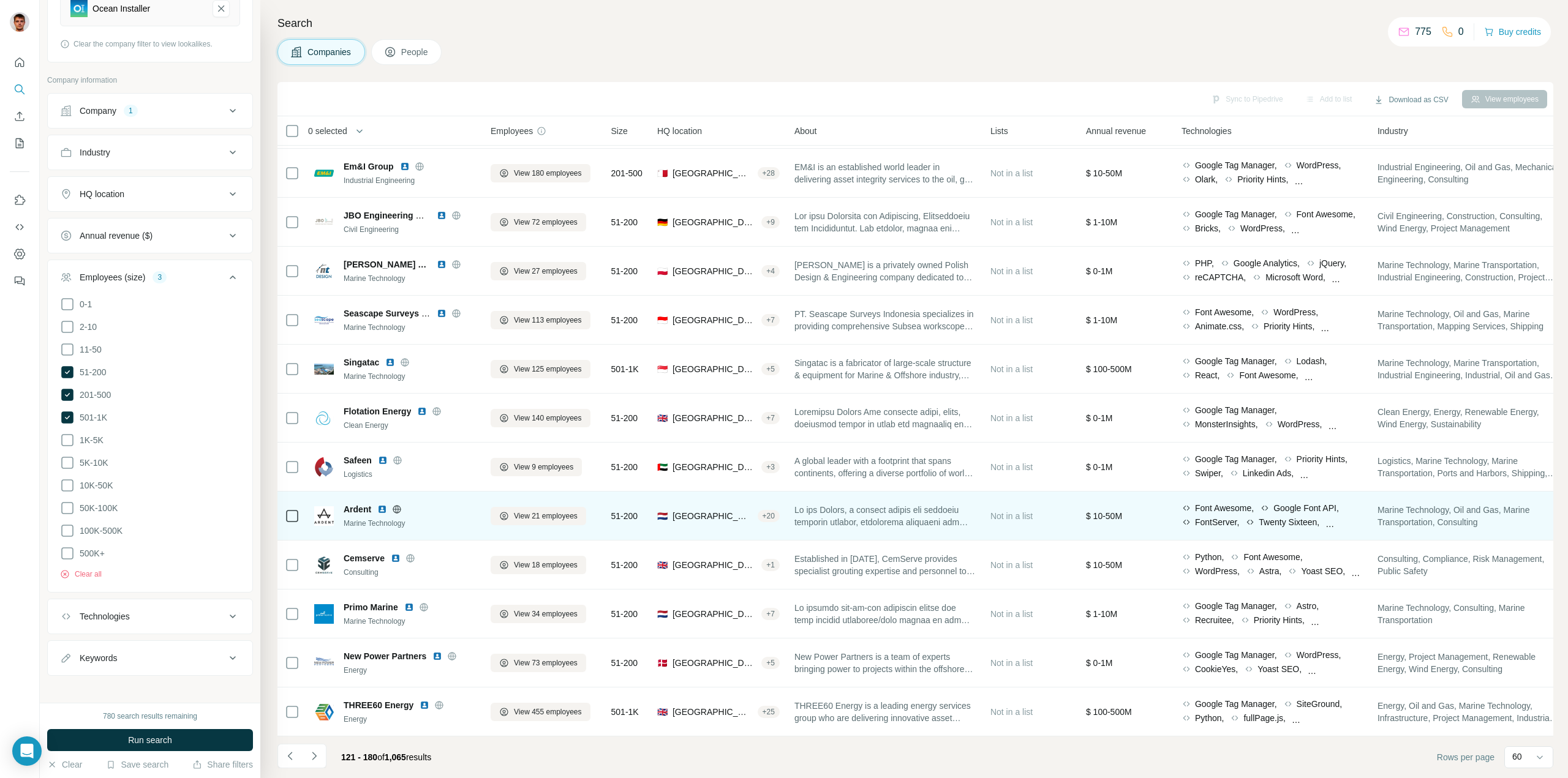
scroll to position [2019, 0]
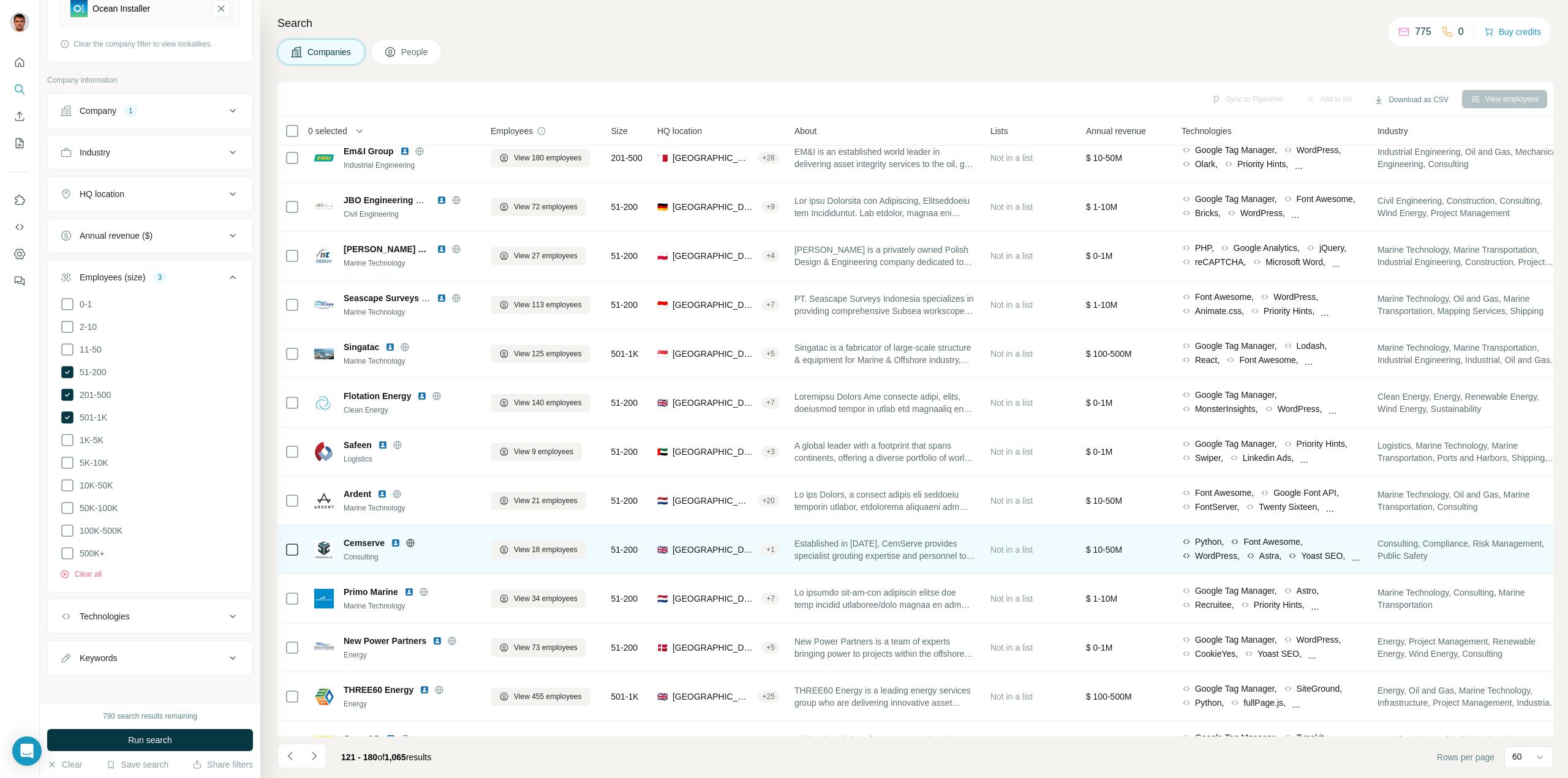
click at [414, 543] on icon at bounding box center [410, 542] width 8 height 1
click at [557, 547] on span "View 18 employees" at bounding box center [545, 549] width 63 height 11
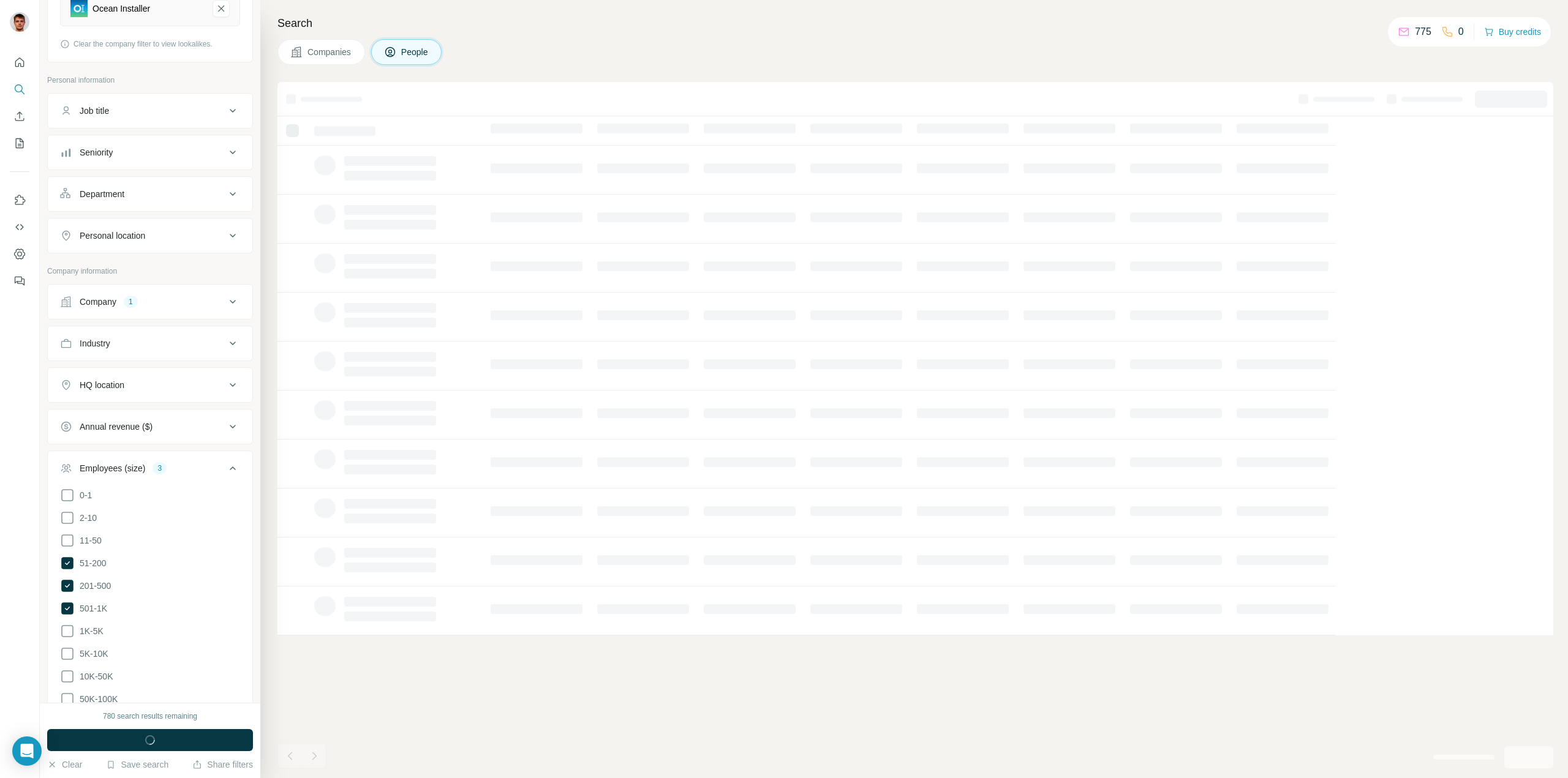
scroll to position [184, 0]
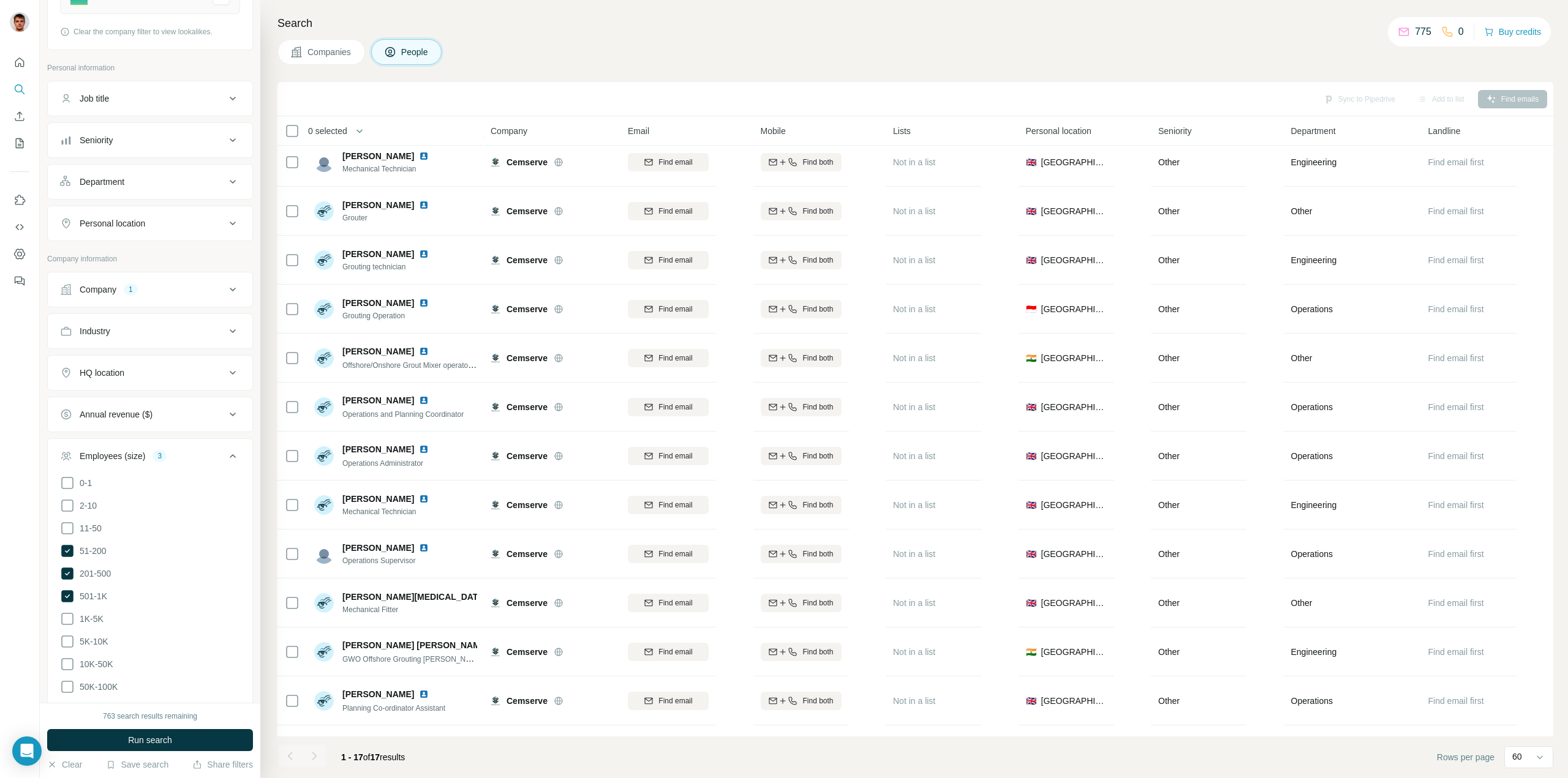
scroll to position [61, 0]
